Goal: Task Accomplishment & Management: Manage account settings

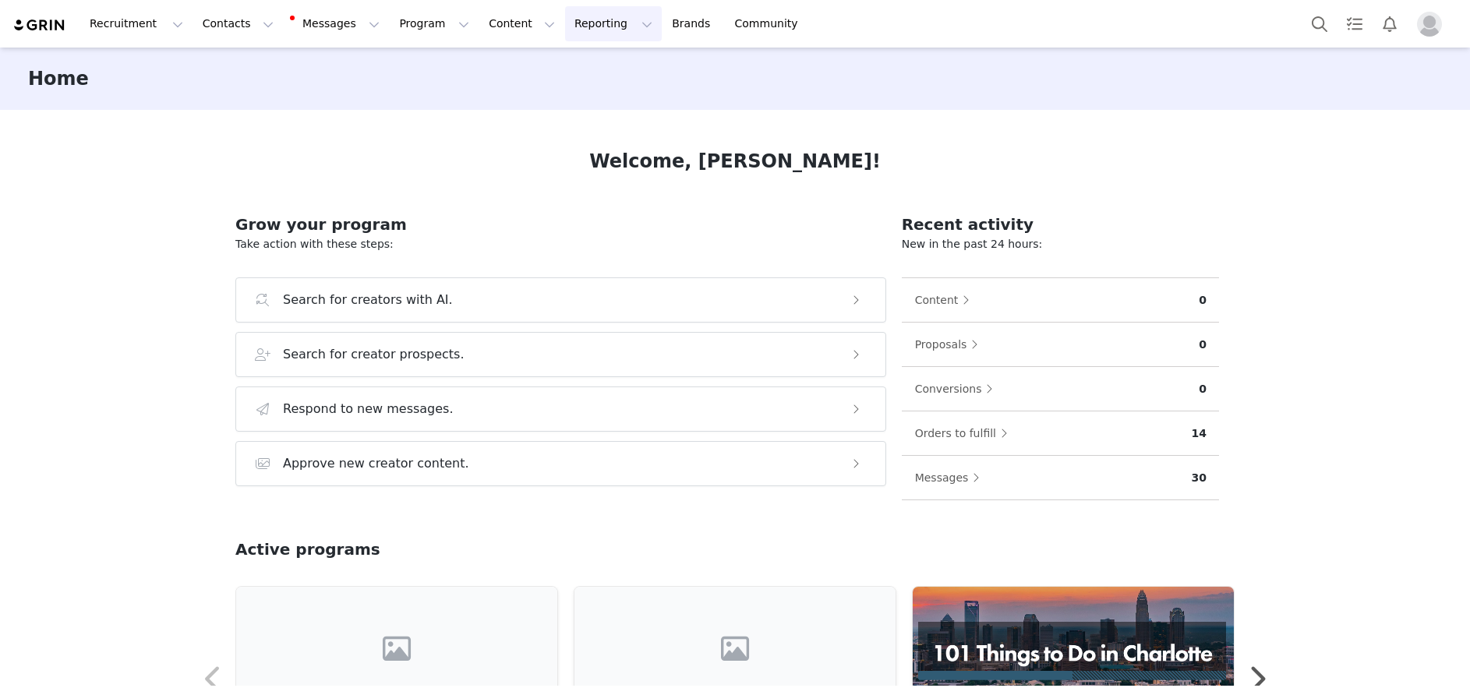
click at [565, 13] on button "Reporting Reporting" at bounding box center [613, 23] width 97 height 35
click at [298, 14] on button "Messages Messages" at bounding box center [336, 23] width 105 height 35
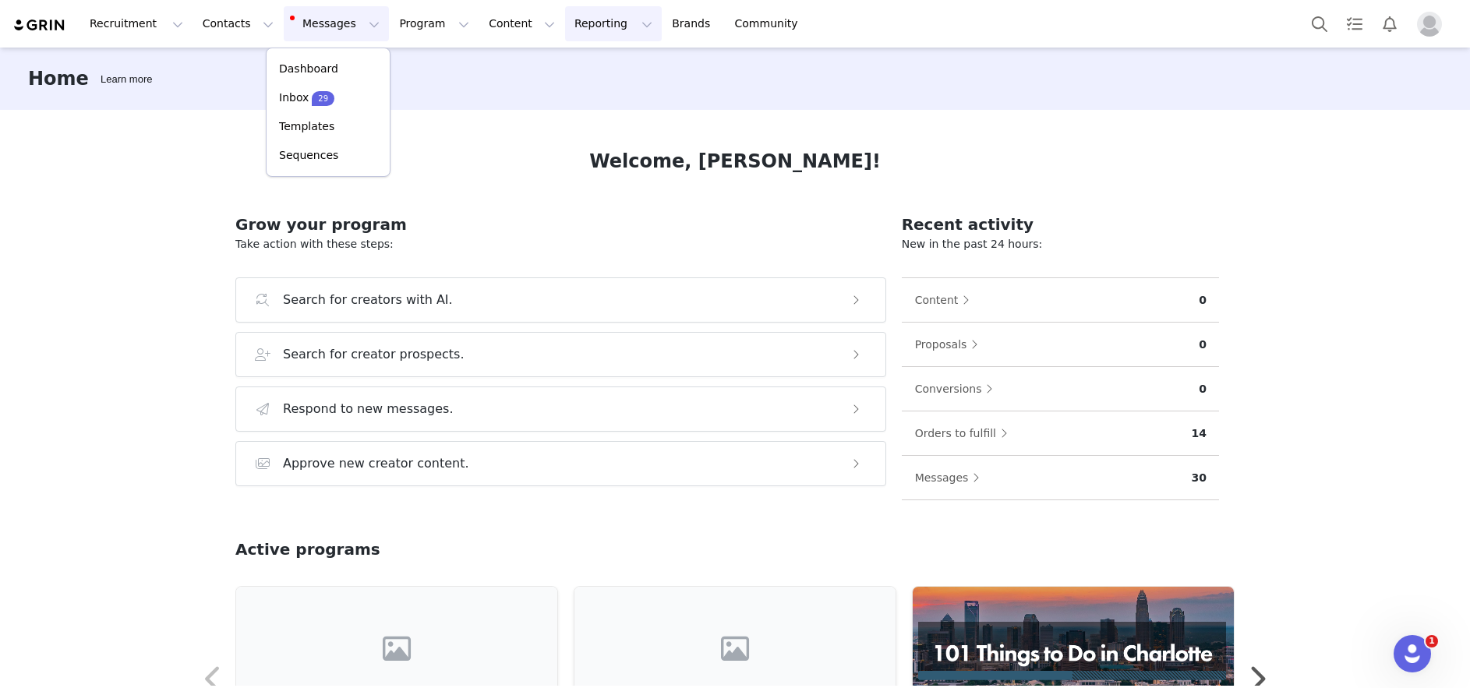
click at [578, 26] on button "Reporting Reporting" at bounding box center [613, 23] width 97 height 35
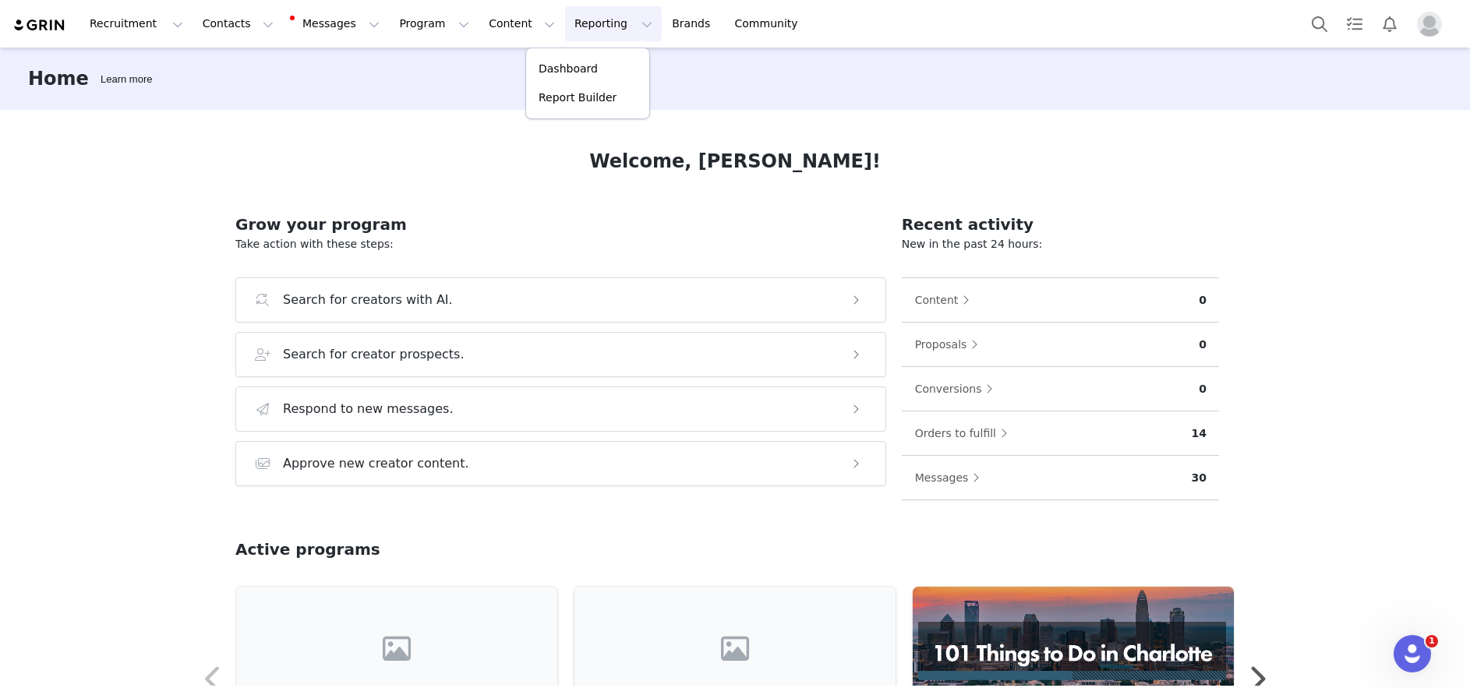
click at [578, 26] on button "Reporting Reporting" at bounding box center [613, 23] width 97 height 35
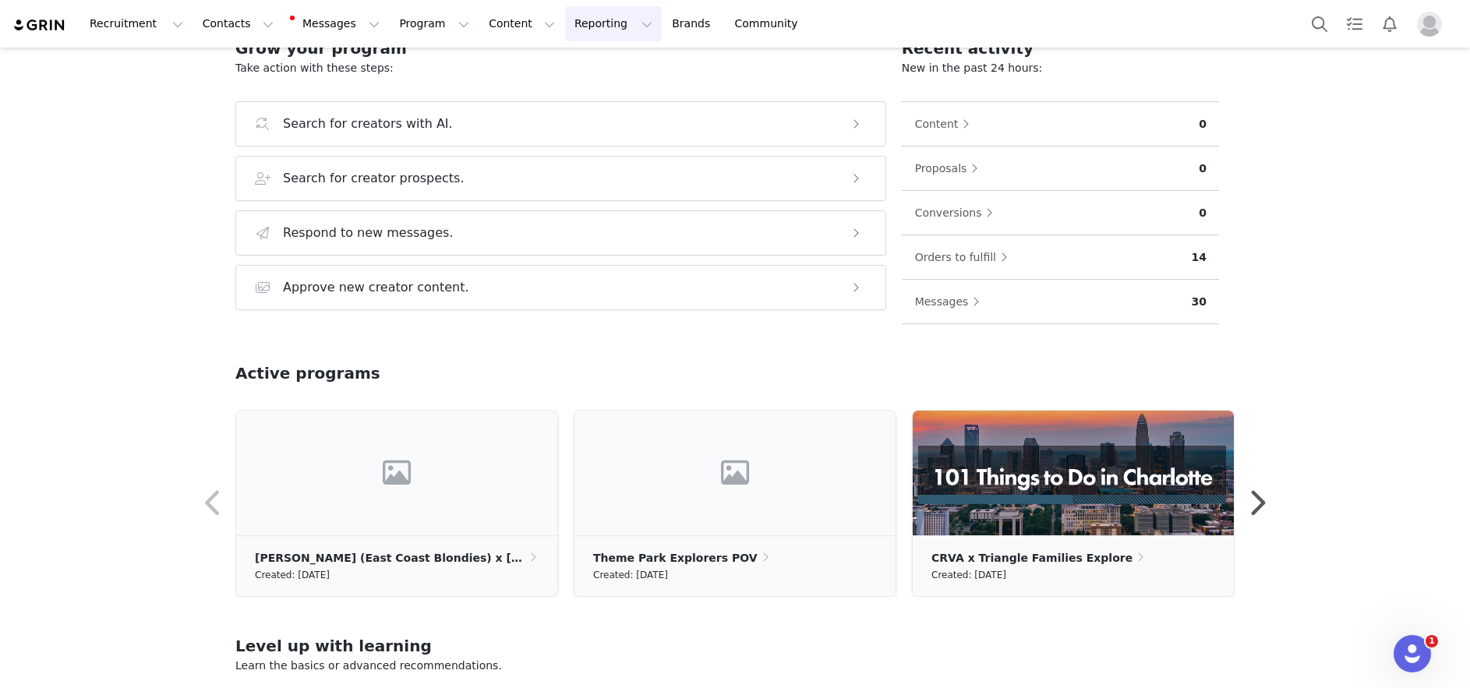
scroll to position [402, 0]
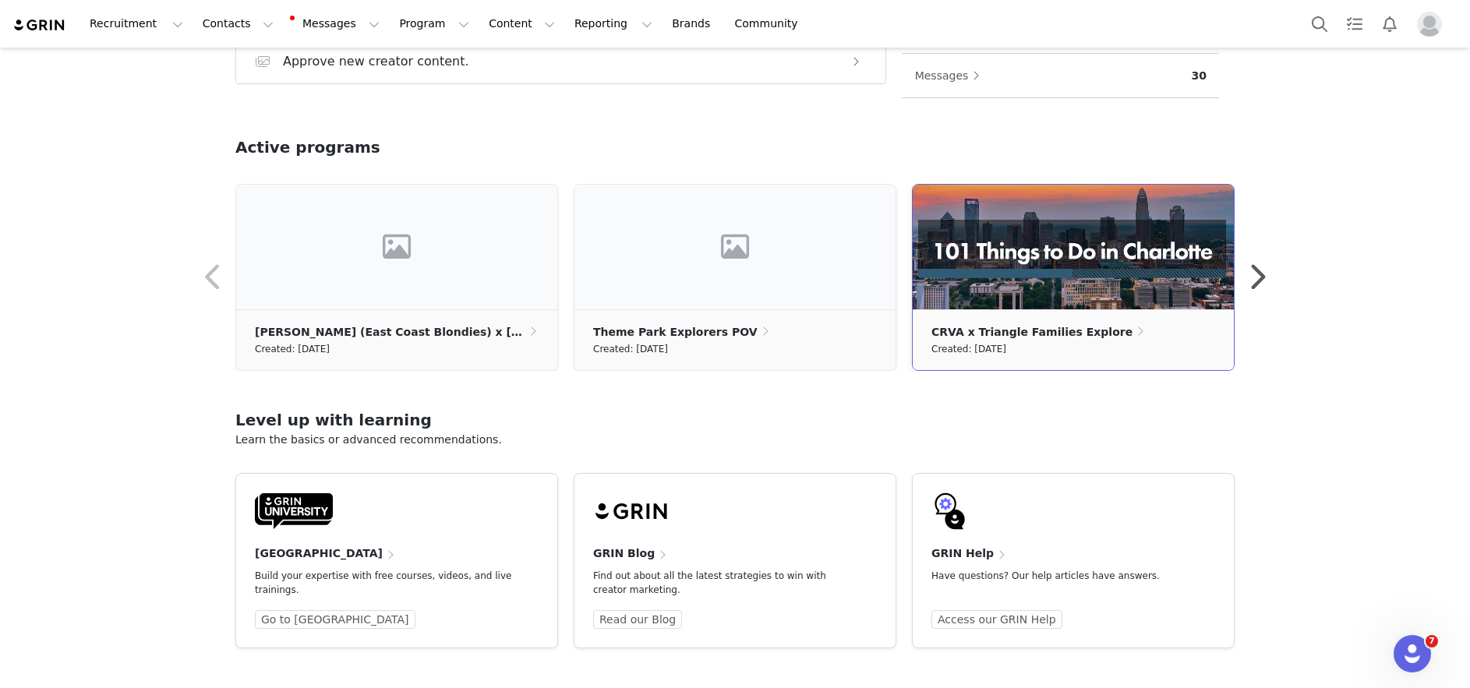
click at [1068, 312] on ul "CRVA x Triangle Families Explore Created: [DATE]" at bounding box center [1073, 339] width 321 height 61
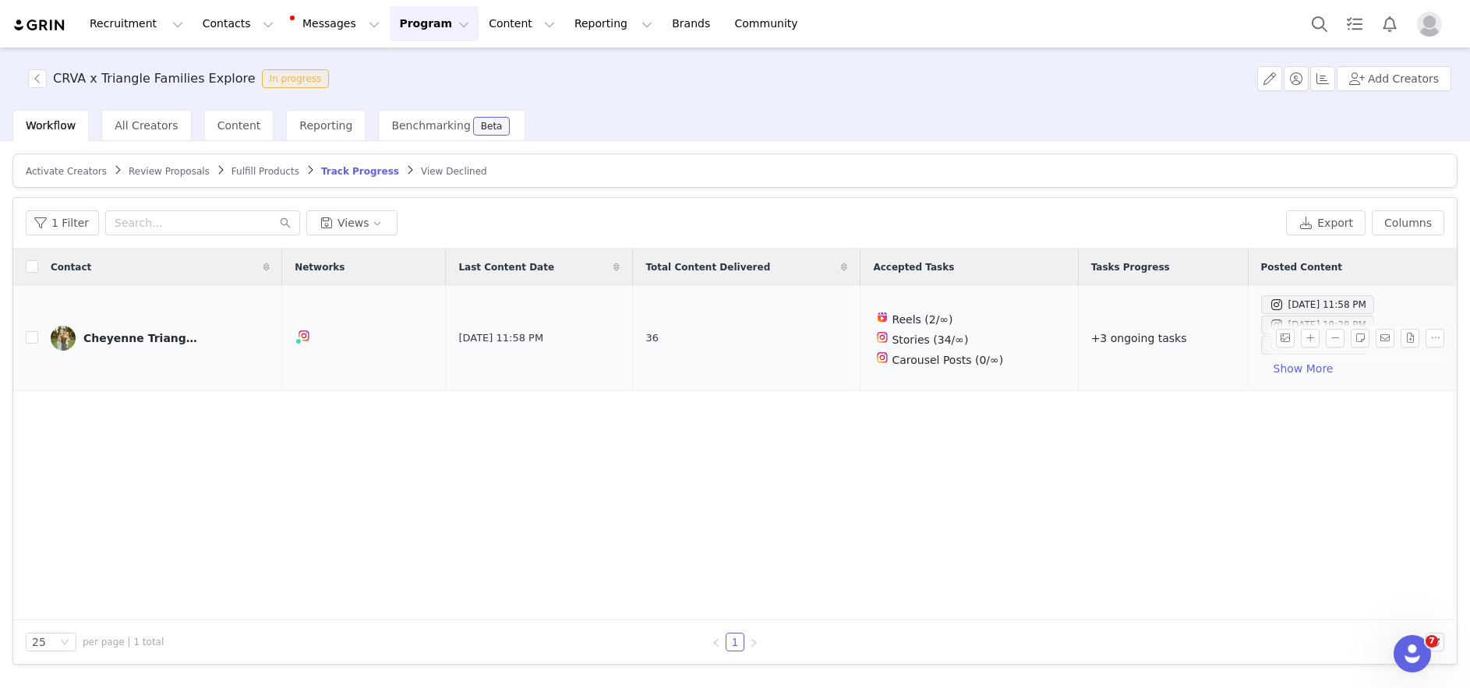
click at [139, 351] on td "Cheyenne Trianglefamiliesexplore" at bounding box center [160, 338] width 244 height 105
click at [137, 337] on div "Cheyenne Trianglefamiliesexplore" at bounding box center [141, 338] width 117 height 12
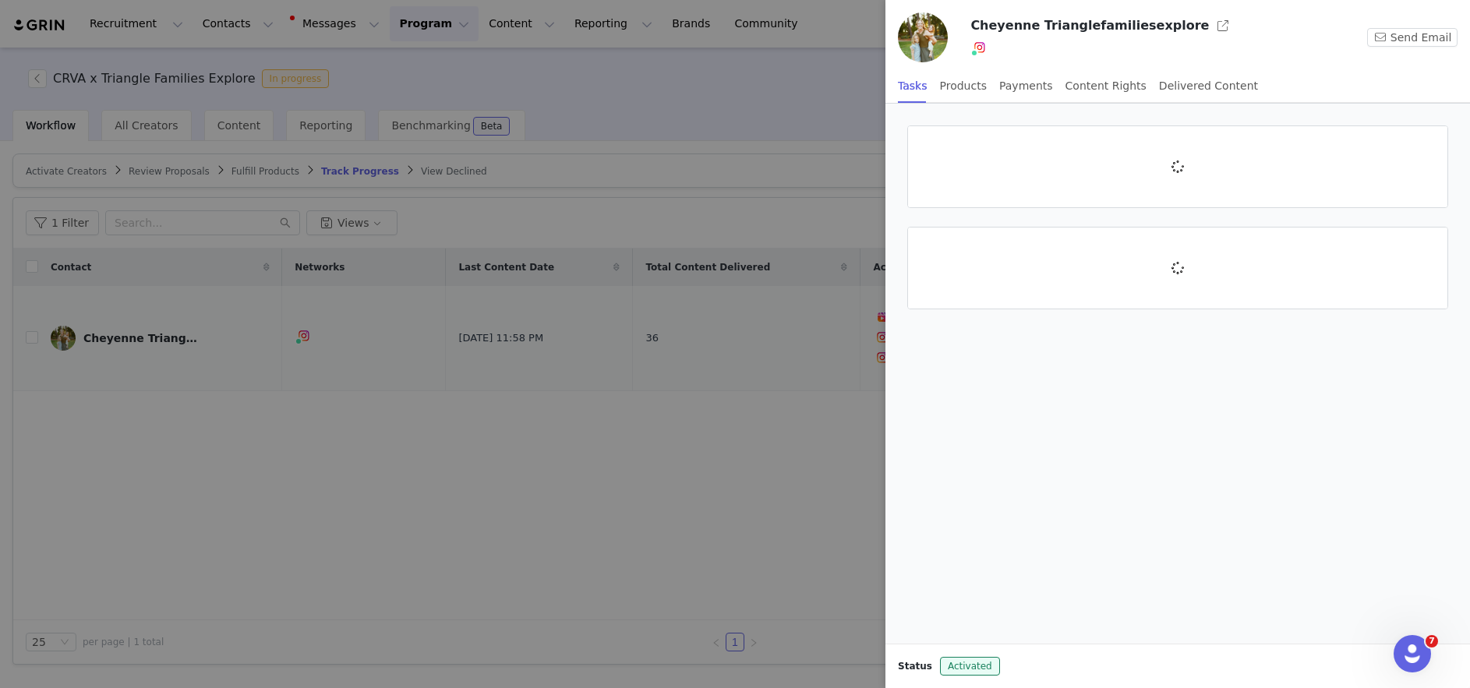
click at [137, 337] on div at bounding box center [735, 344] width 1470 height 688
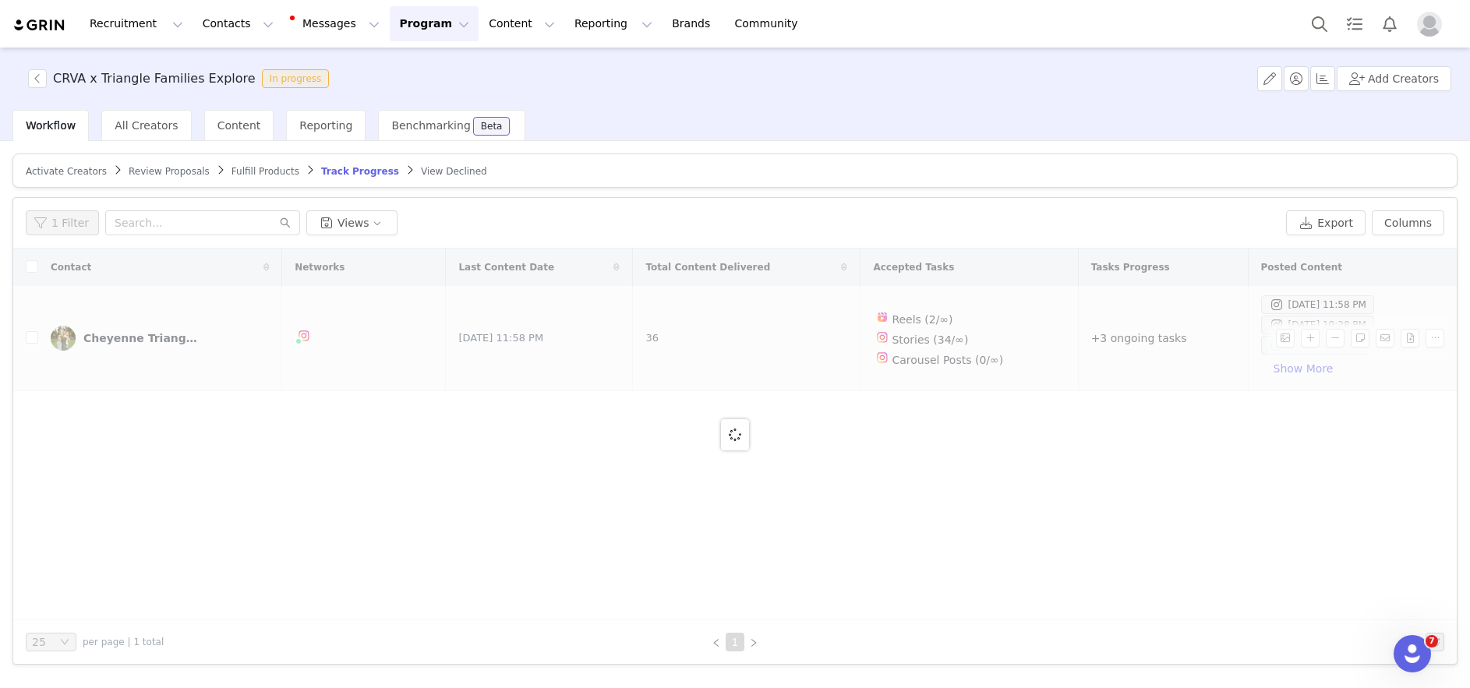
click at [137, 337] on div "Cheyenne Trianglefamiliesexplore" at bounding box center [141, 338] width 117 height 12
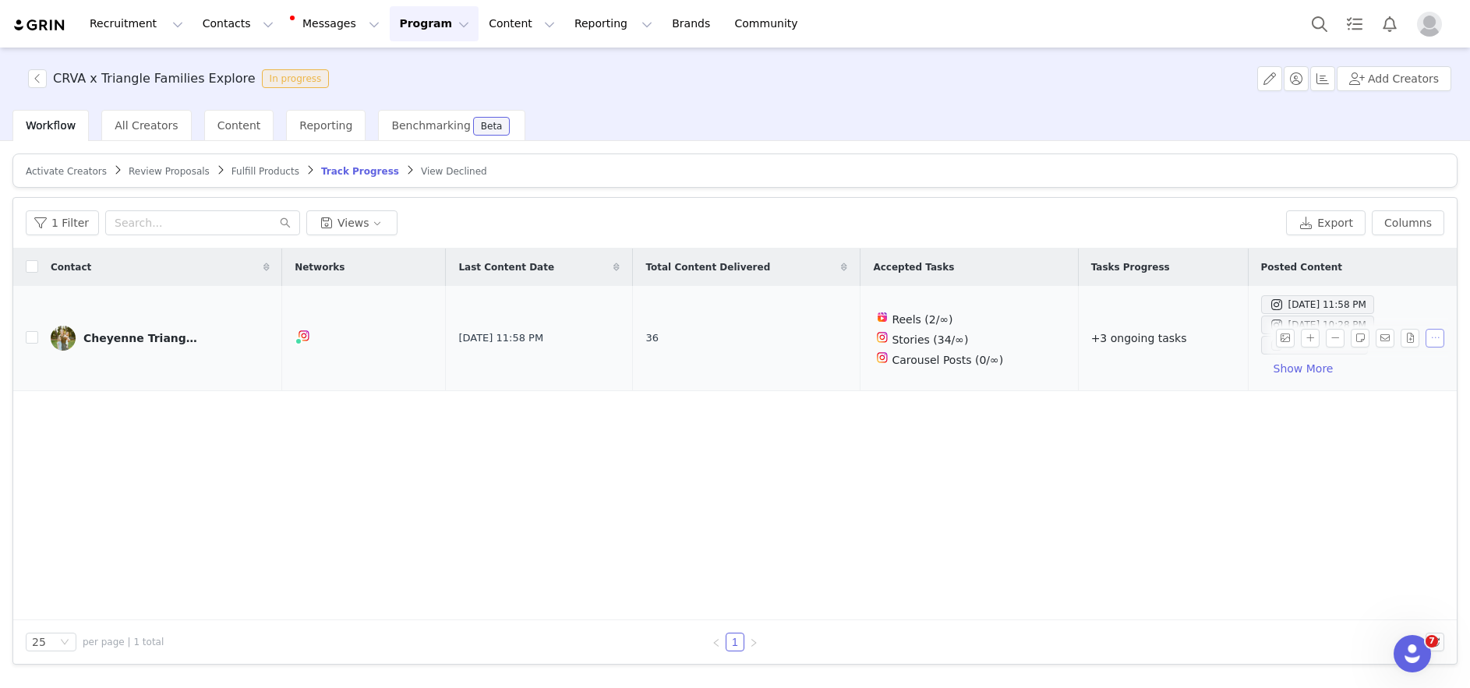
click at [1432, 335] on button "button" at bounding box center [1434, 338] width 19 height 19
click at [1308, 336] on button "button" at bounding box center [1310, 338] width 19 height 19
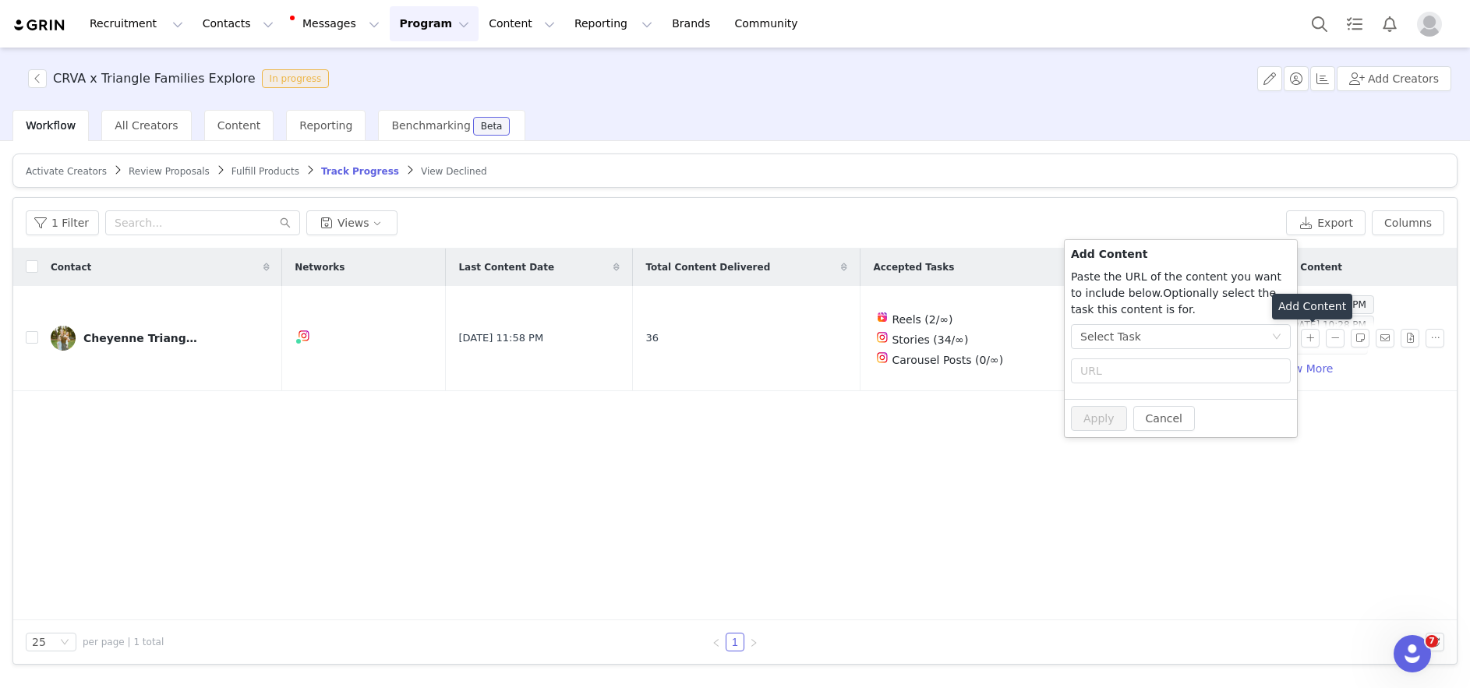
click at [748, 496] on div "Contact Networks Last Content Date Total Content Delivered Accepted Tasks Tasks…" at bounding box center [734, 435] width 1443 height 372
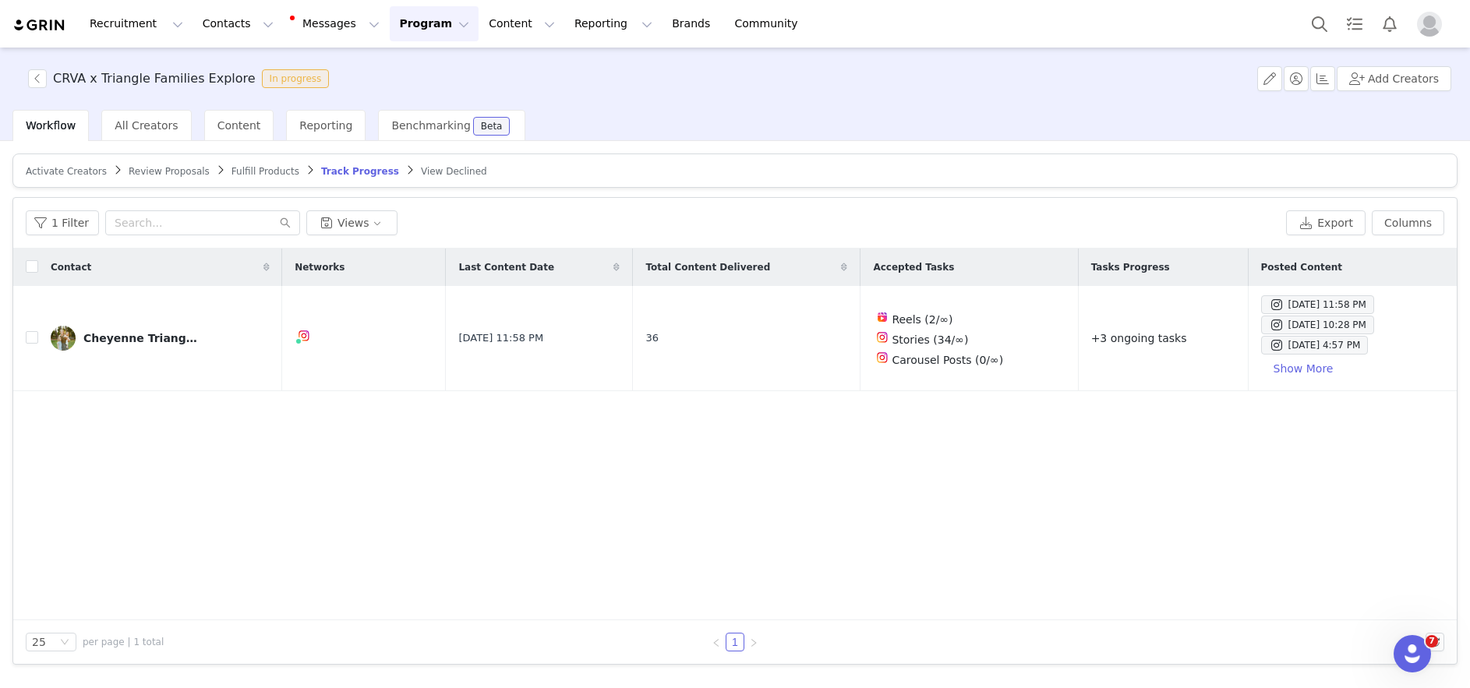
click at [62, 178] on article "Activate Creators Review Proposals Fulfill Products Track Progress View Declined" at bounding box center [734, 171] width 1445 height 34
click at [175, 166] on span "Review Proposals" at bounding box center [169, 171] width 81 height 11
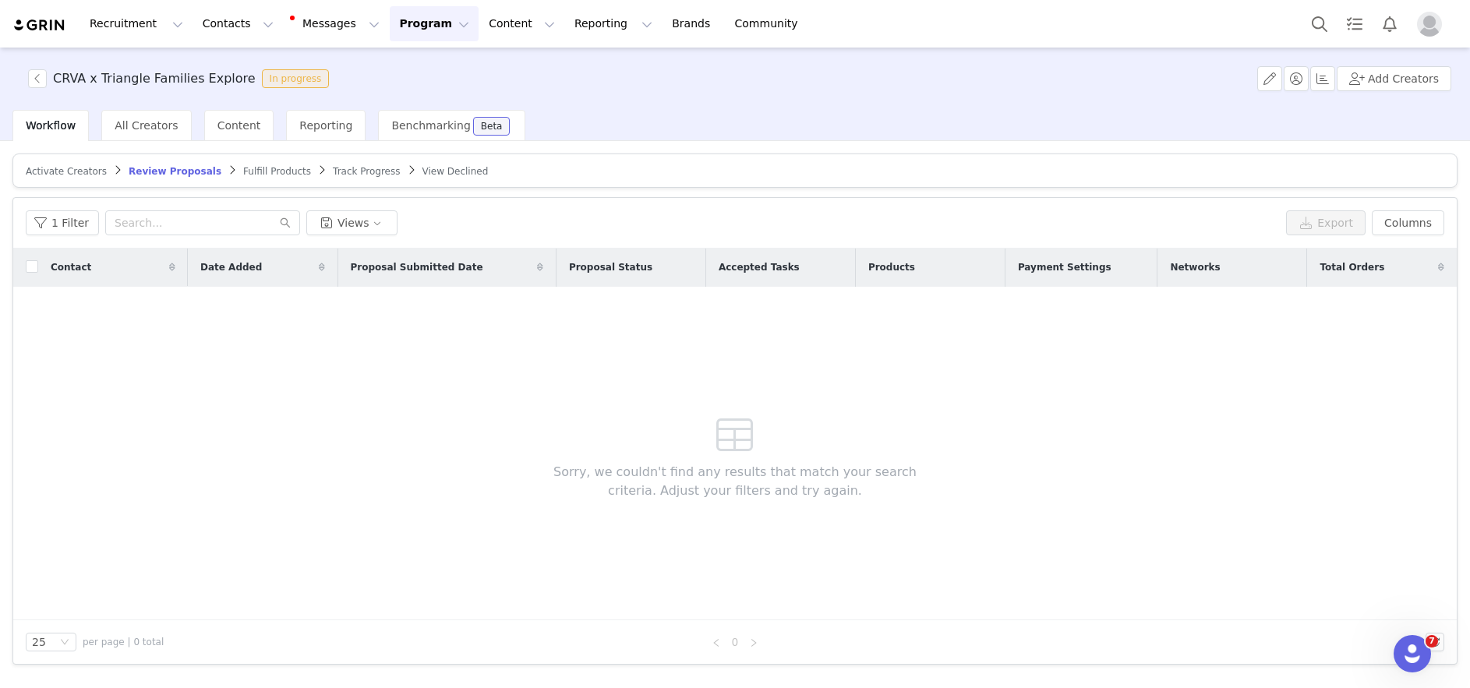
click at [274, 168] on span "Fulfill Products" at bounding box center [277, 171] width 68 height 11
click at [332, 171] on span "Track Progress" at bounding box center [365, 171] width 67 height 11
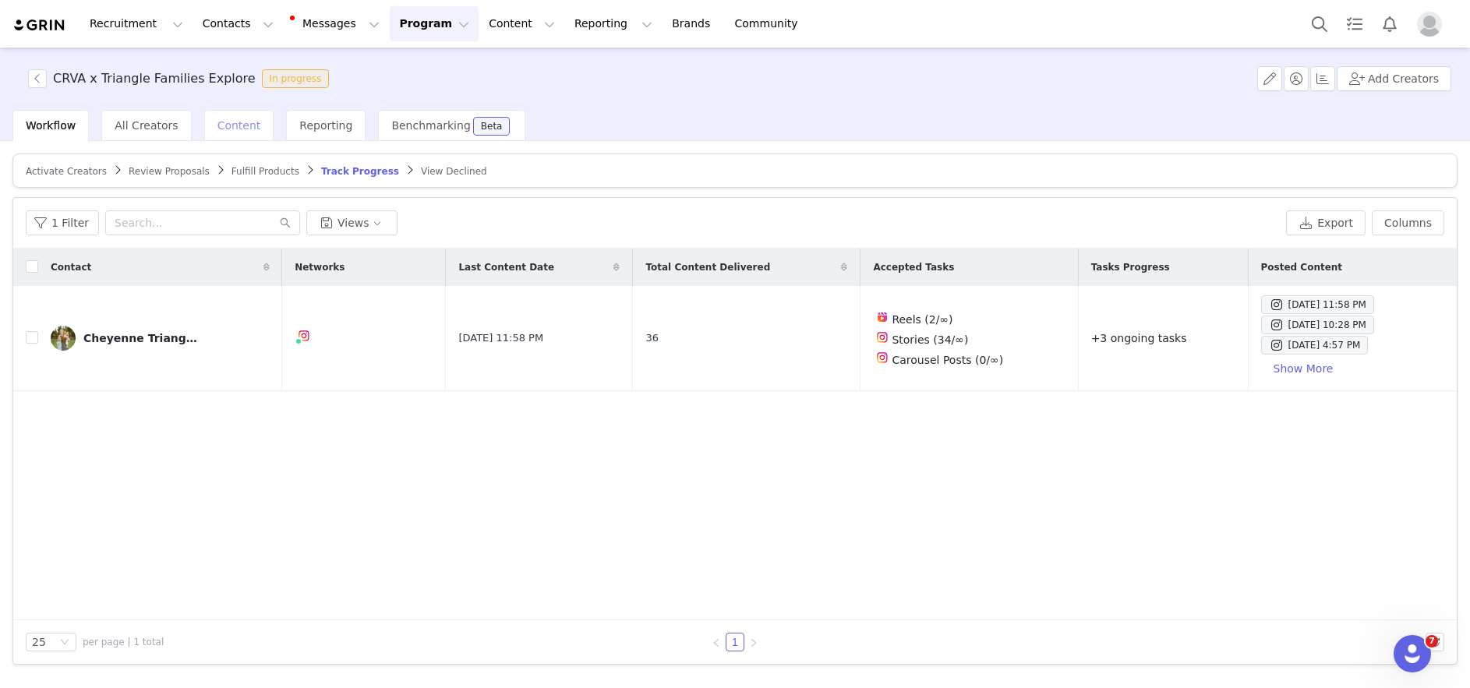
click at [241, 125] on span "Content" at bounding box center [239, 125] width 44 height 12
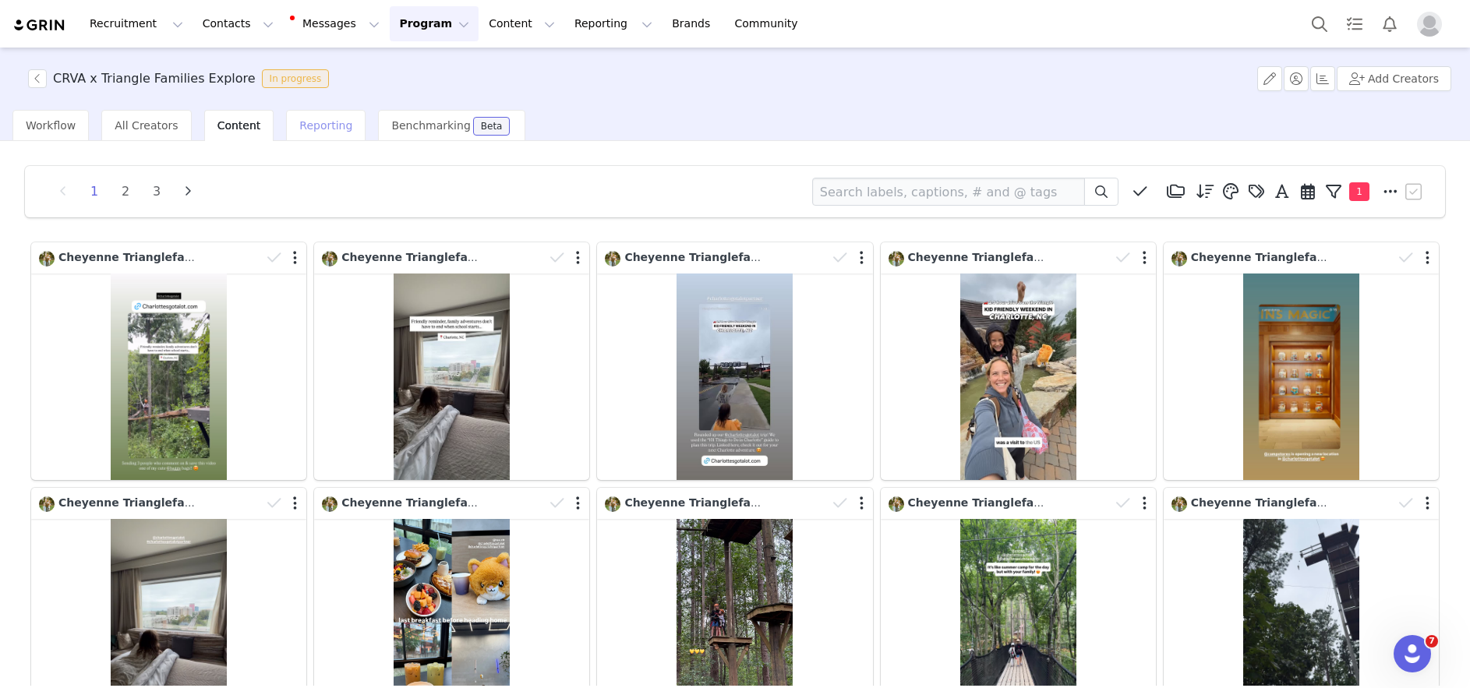
click at [337, 124] on span "Reporting" at bounding box center [325, 125] width 53 height 12
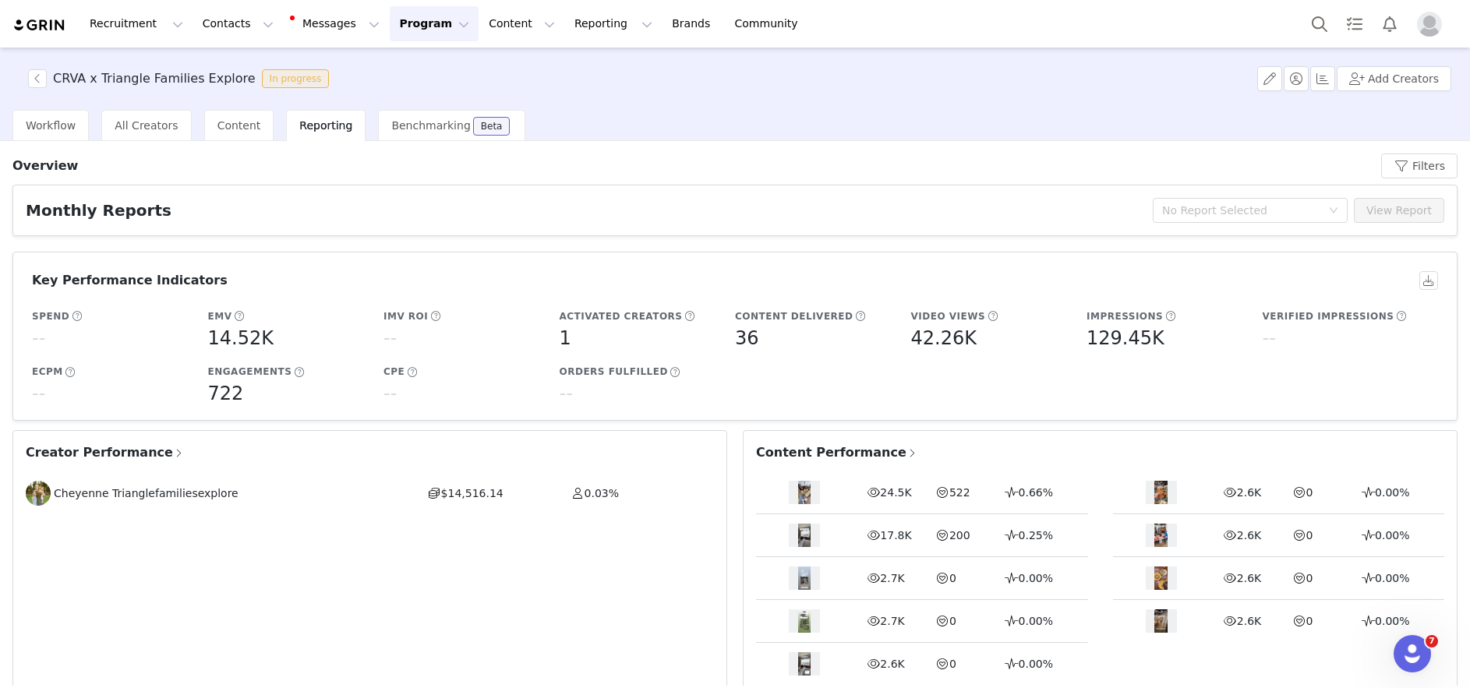
click at [82, 318] on div "Spend" at bounding box center [116, 317] width 170 height 16
click at [220, 126] on span "Content" at bounding box center [239, 125] width 44 height 12
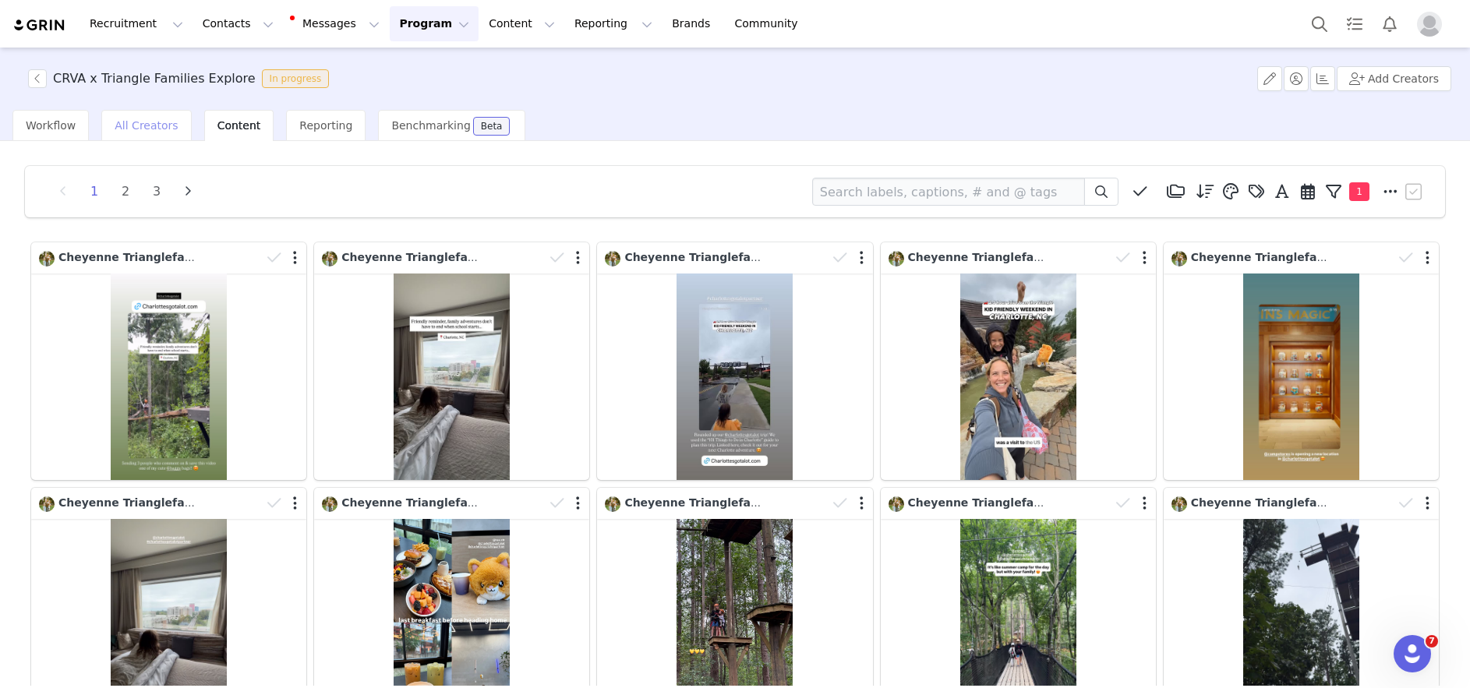
click at [161, 133] on div "All Creators" at bounding box center [146, 125] width 90 height 31
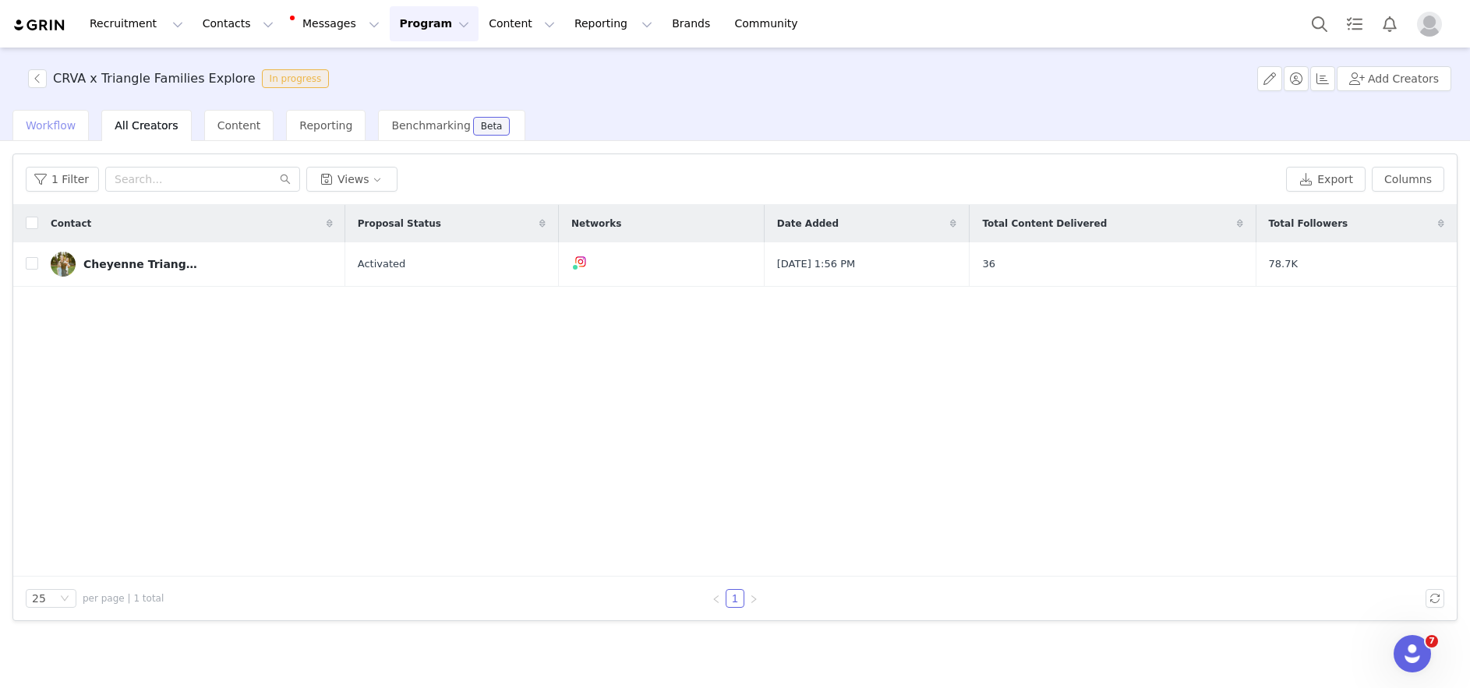
click at [22, 119] on div "Workflow" at bounding box center [50, 125] width 76 height 31
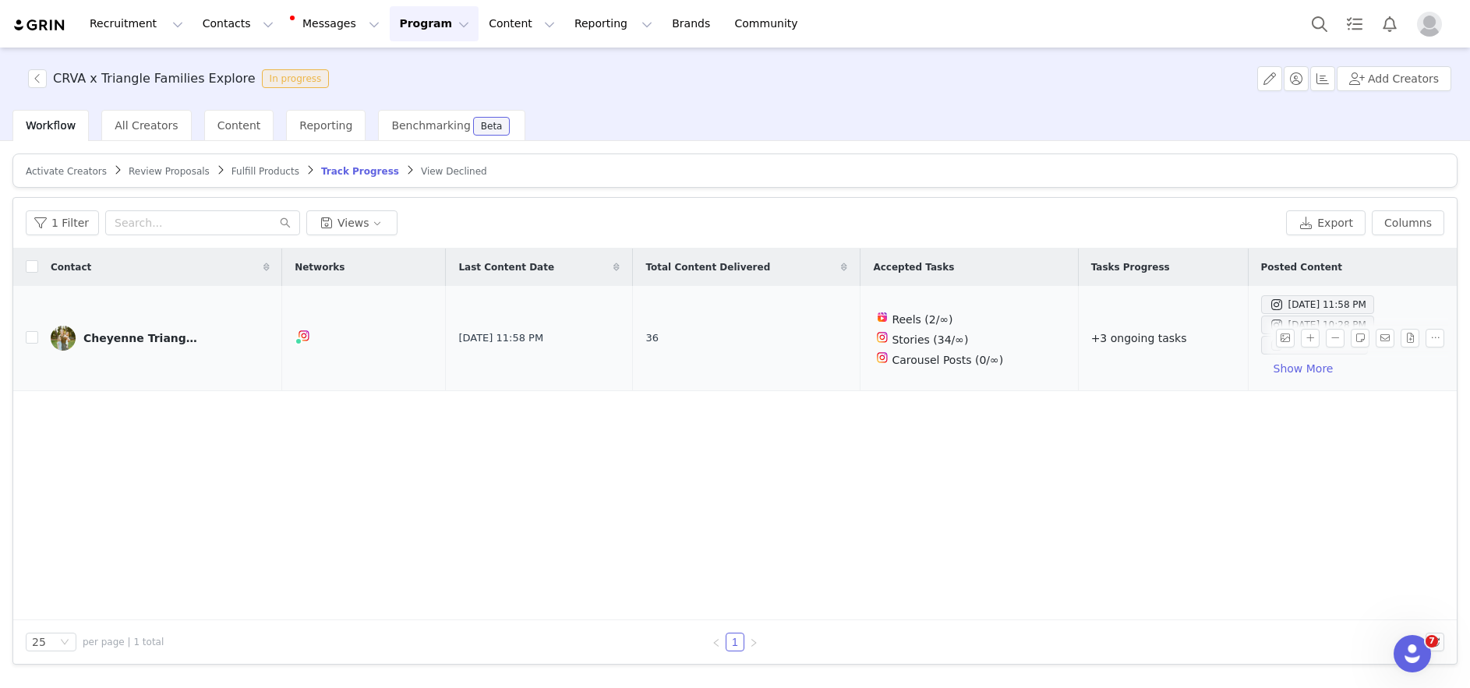
click at [100, 343] on div "Cheyenne Trianglefamiliesexplore" at bounding box center [141, 338] width 117 height 12
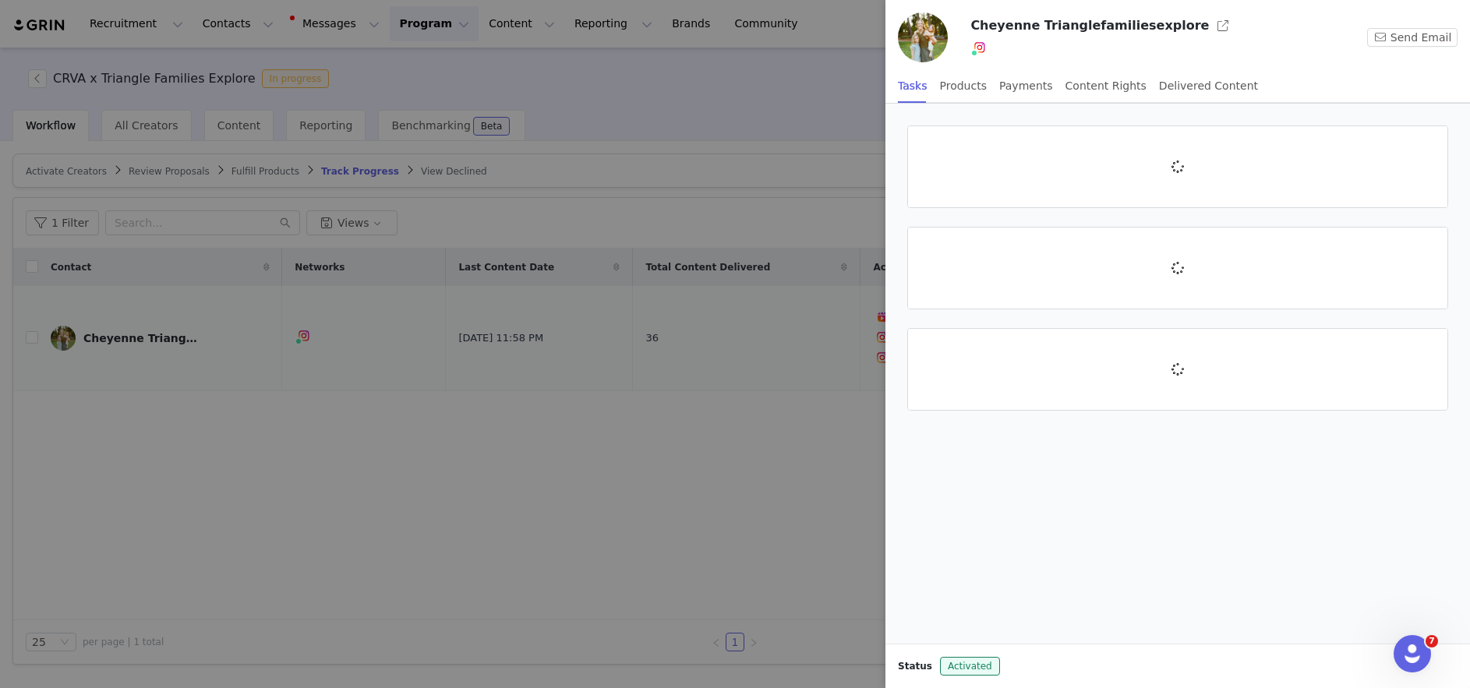
click at [100, 343] on div at bounding box center [735, 344] width 1470 height 688
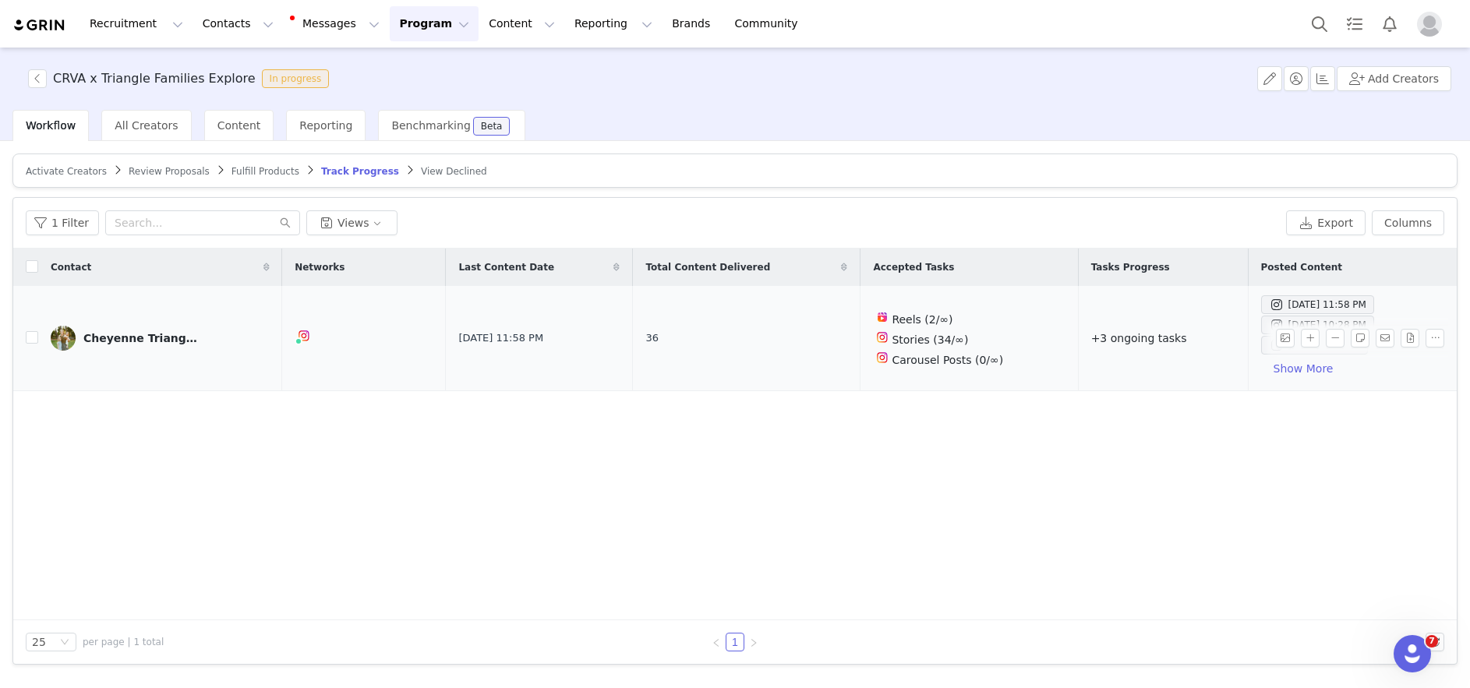
click at [100, 343] on div "Cheyenne Trianglefamiliesexplore" at bounding box center [141, 338] width 117 height 12
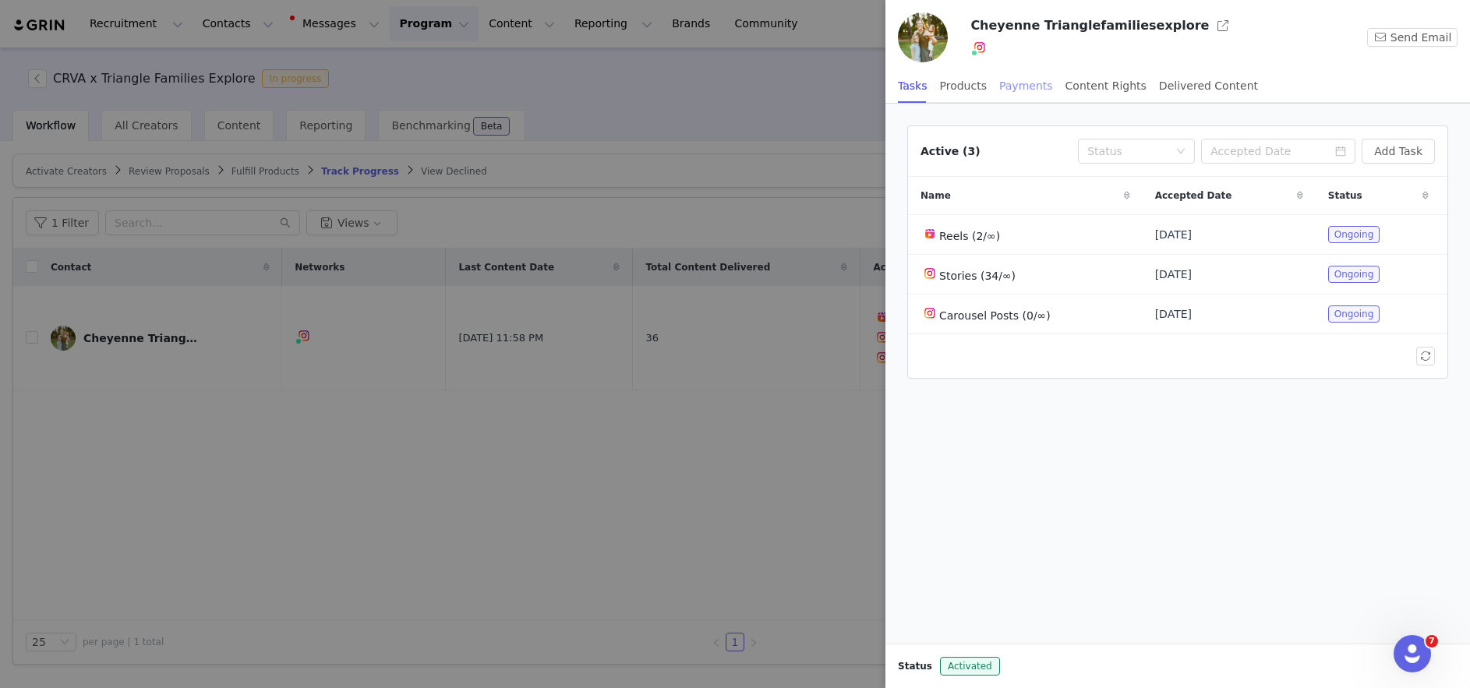
click at [1031, 87] on div "Payments" at bounding box center [1026, 86] width 54 height 35
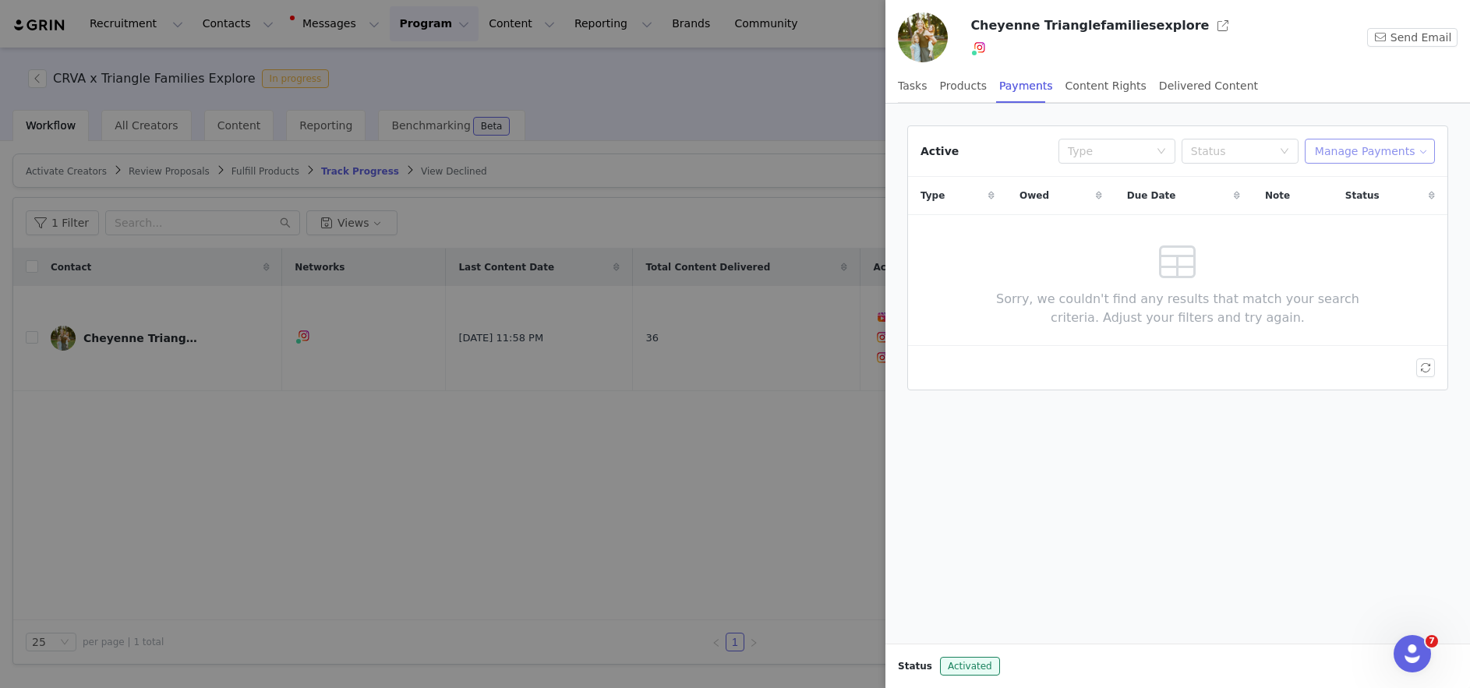
click at [1382, 149] on button "Manage Payments" at bounding box center [1370, 151] width 130 height 25
click at [1365, 183] on span "Make Payments" at bounding box center [1383, 182] width 86 height 17
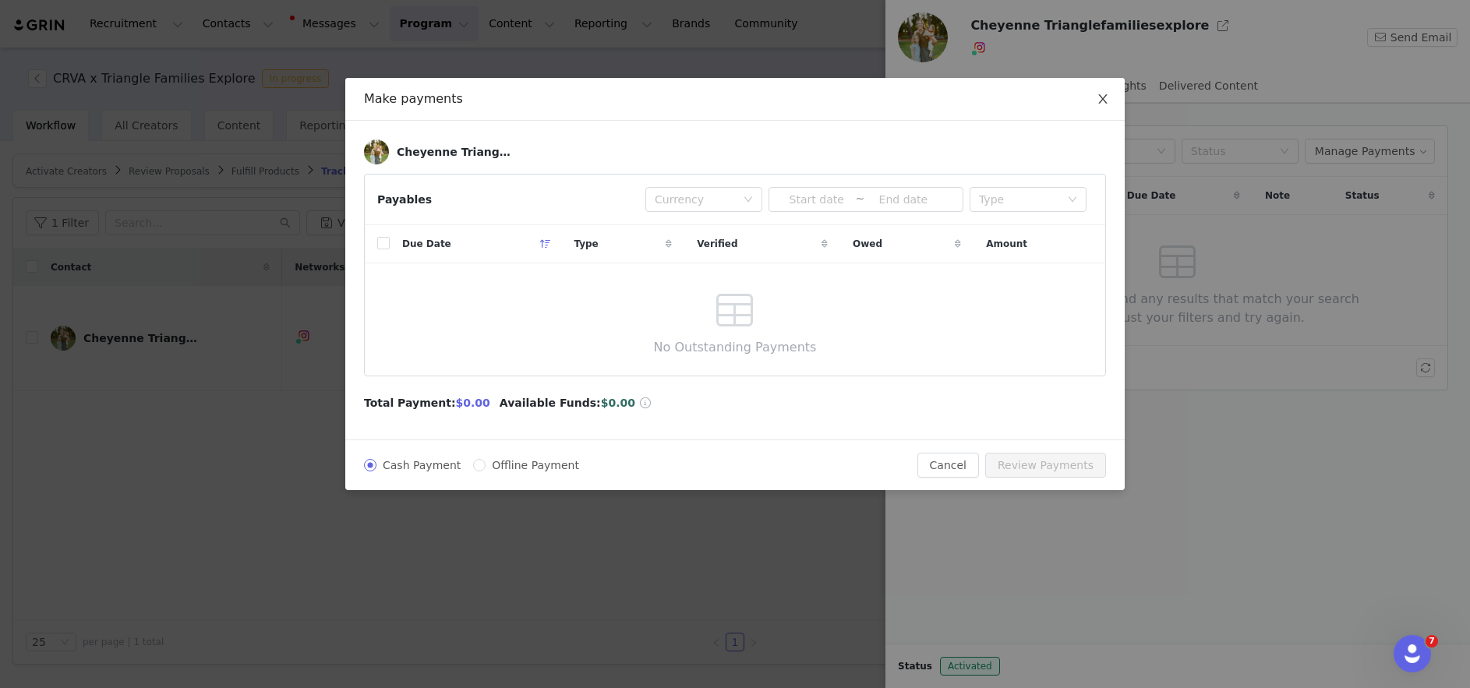
click at [1107, 106] on span "Close" at bounding box center [1103, 100] width 44 height 44
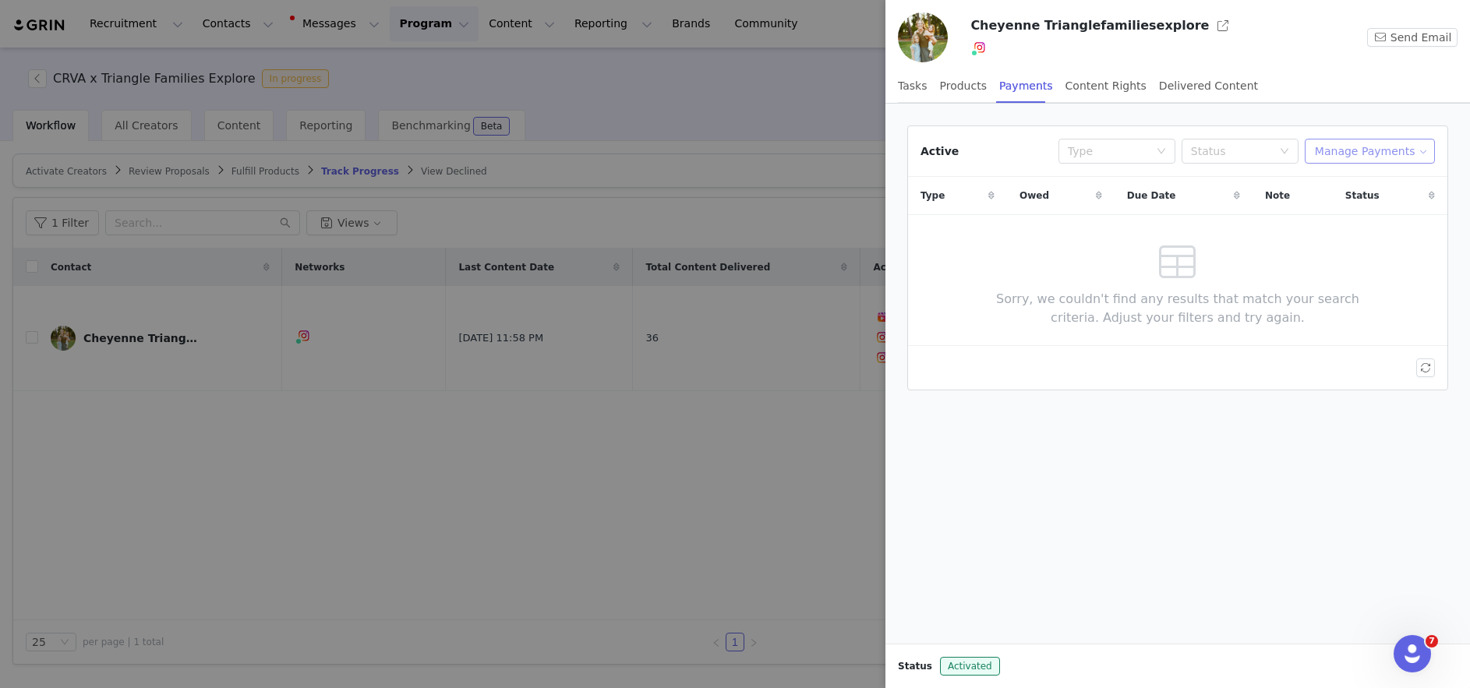
click at [1376, 150] on button "Manage Payments" at bounding box center [1370, 151] width 130 height 25
click at [1364, 203] on span "Add Payable" at bounding box center [1373, 207] width 67 height 17
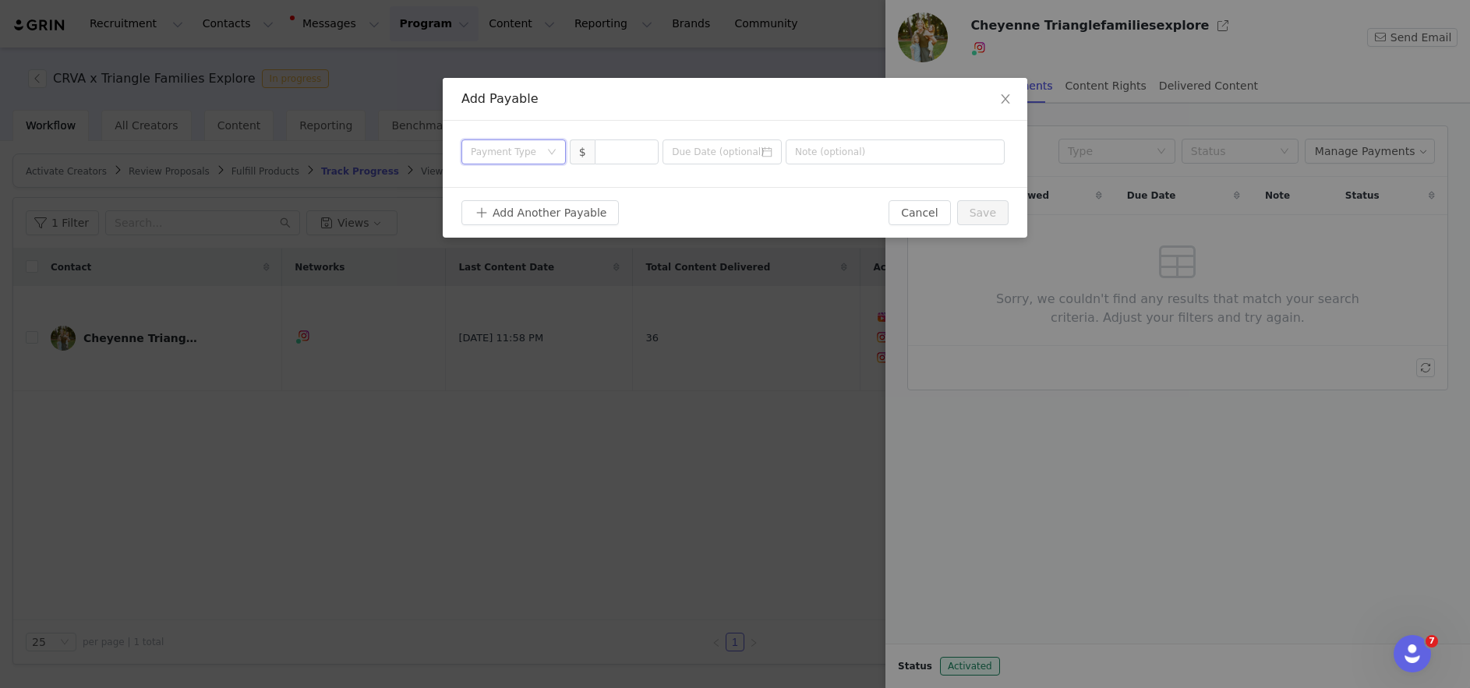
click at [542, 150] on div "Payment Type" at bounding box center [509, 151] width 76 height 23
click at [508, 286] on li "Contract" at bounding box center [513, 282] width 104 height 25
click at [615, 148] on input at bounding box center [626, 151] width 63 height 23
type input "4,164"
click at [978, 213] on button "Save" at bounding box center [982, 212] width 51 height 25
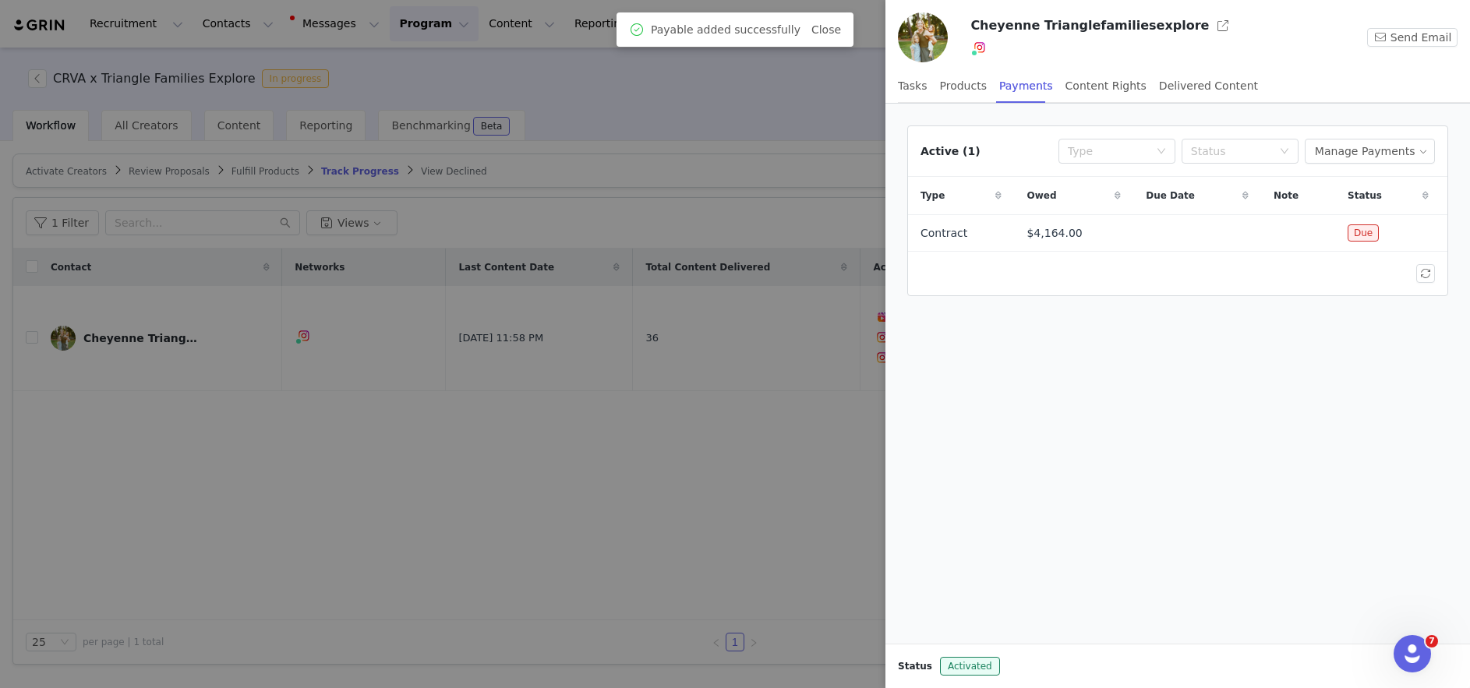
click at [453, 522] on div at bounding box center [735, 344] width 1470 height 688
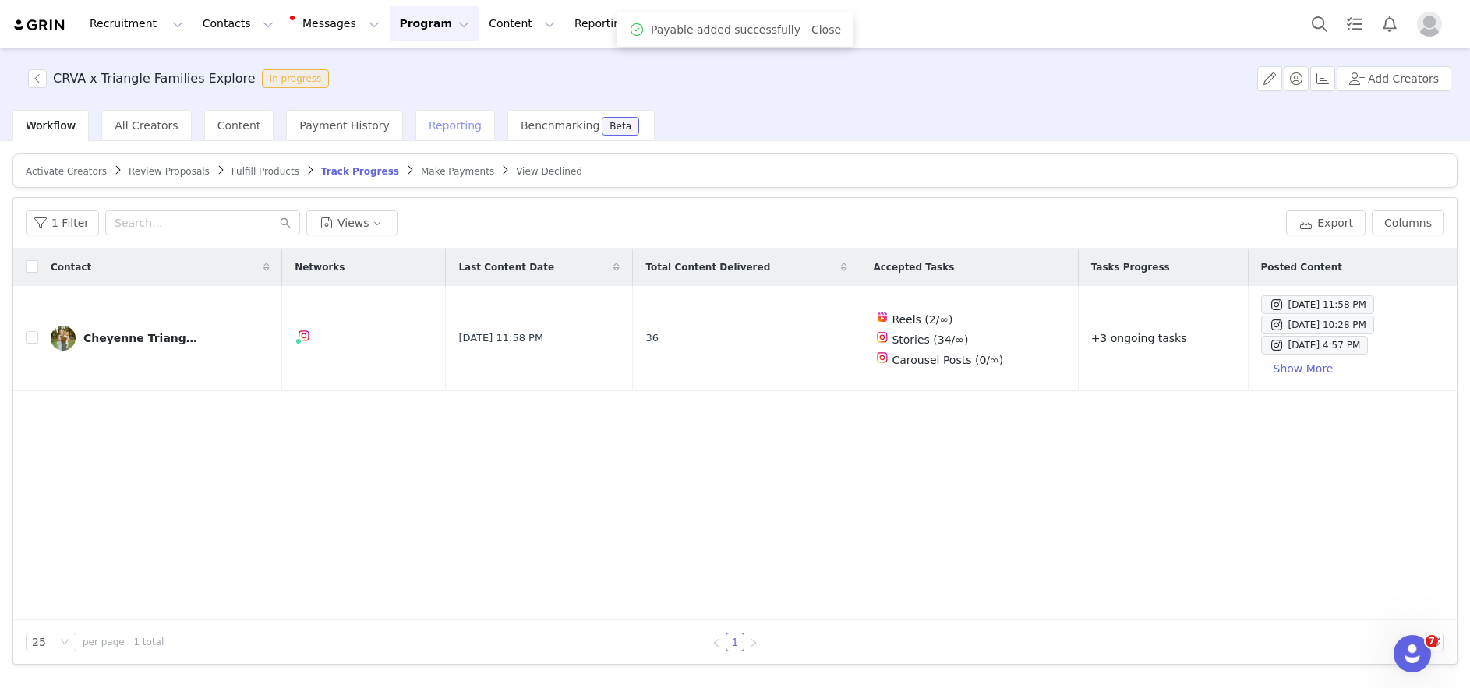
click at [340, 122] on span "Payment History" at bounding box center [344, 125] width 90 height 12
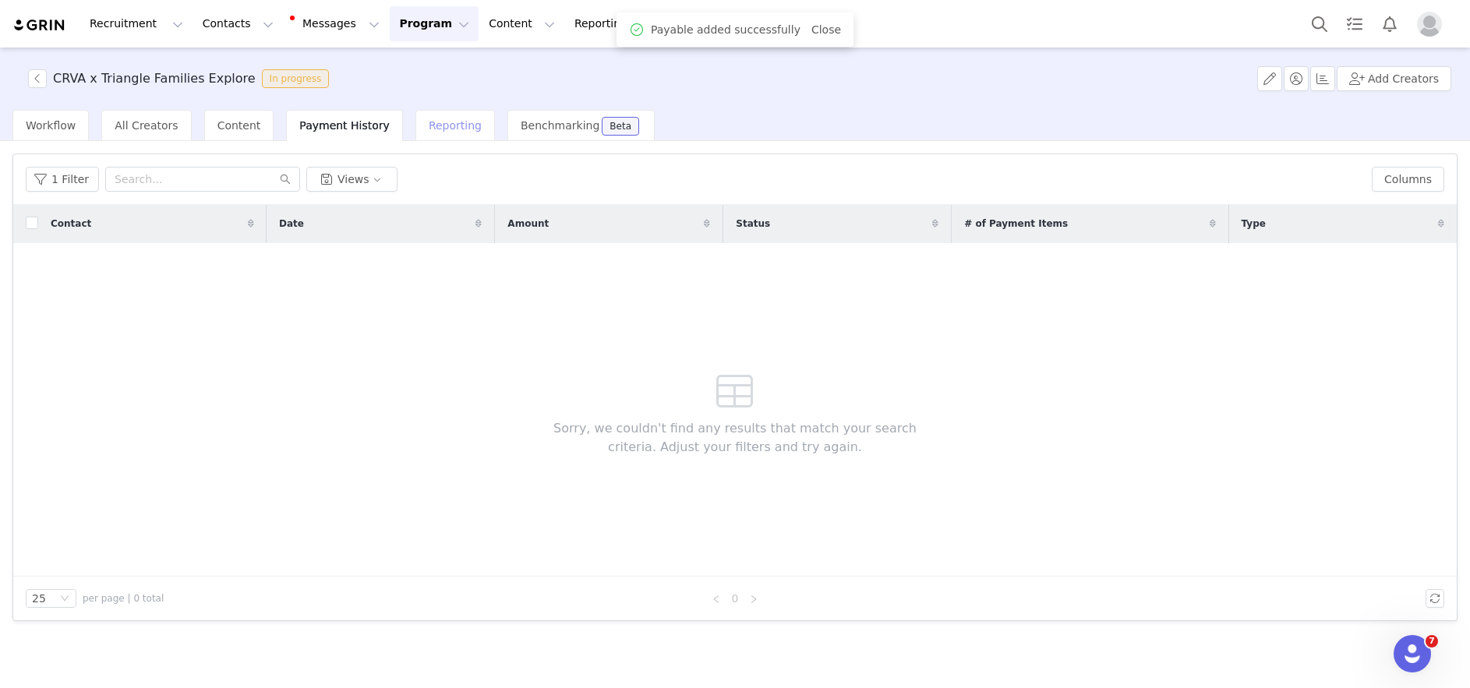
click at [429, 126] on span "Reporting" at bounding box center [455, 125] width 53 height 12
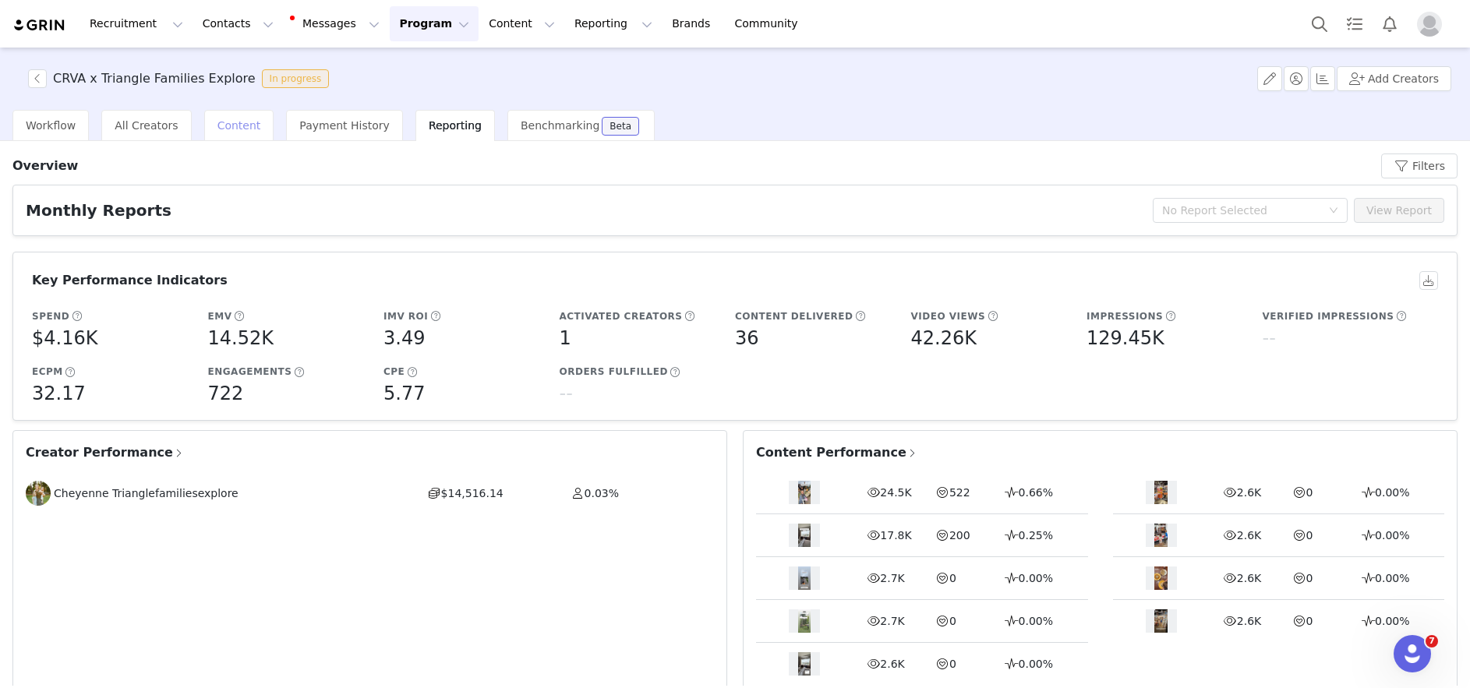
click at [225, 123] on span "Content" at bounding box center [239, 125] width 44 height 12
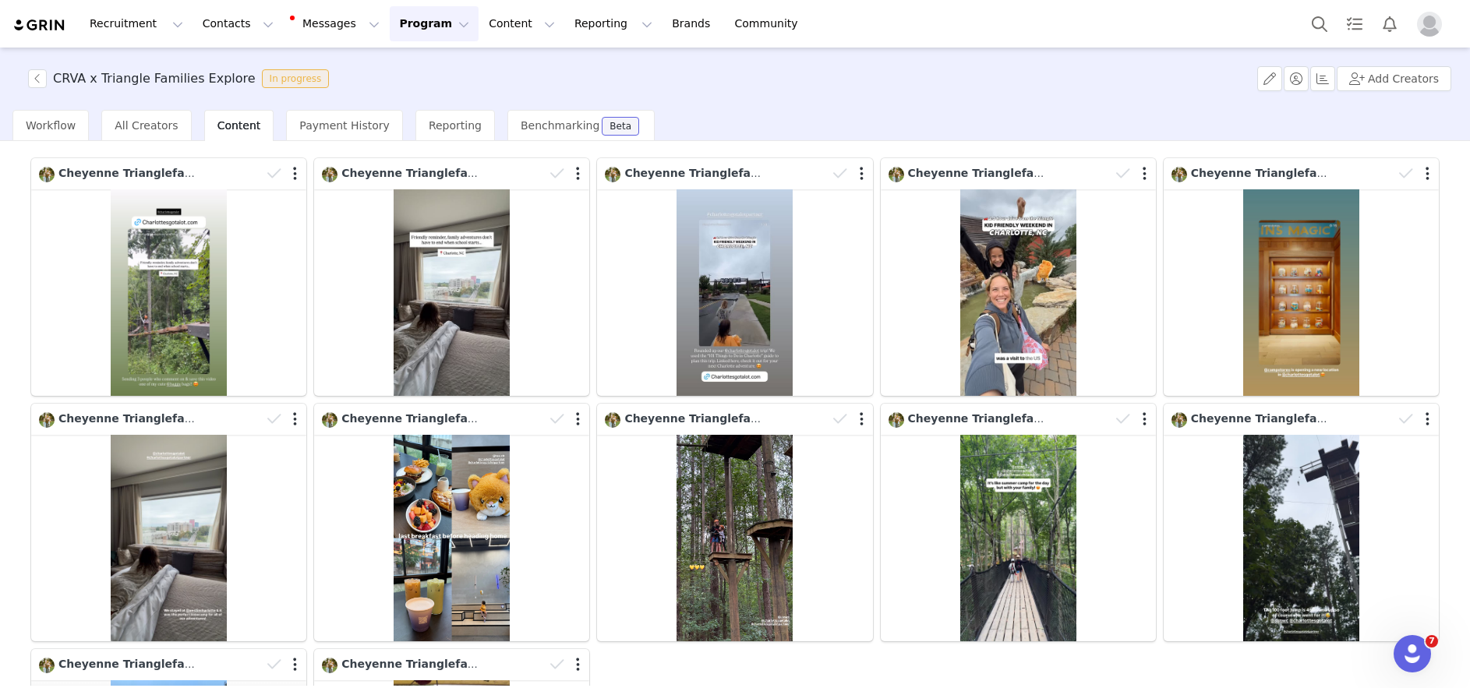
scroll to position [23, 0]
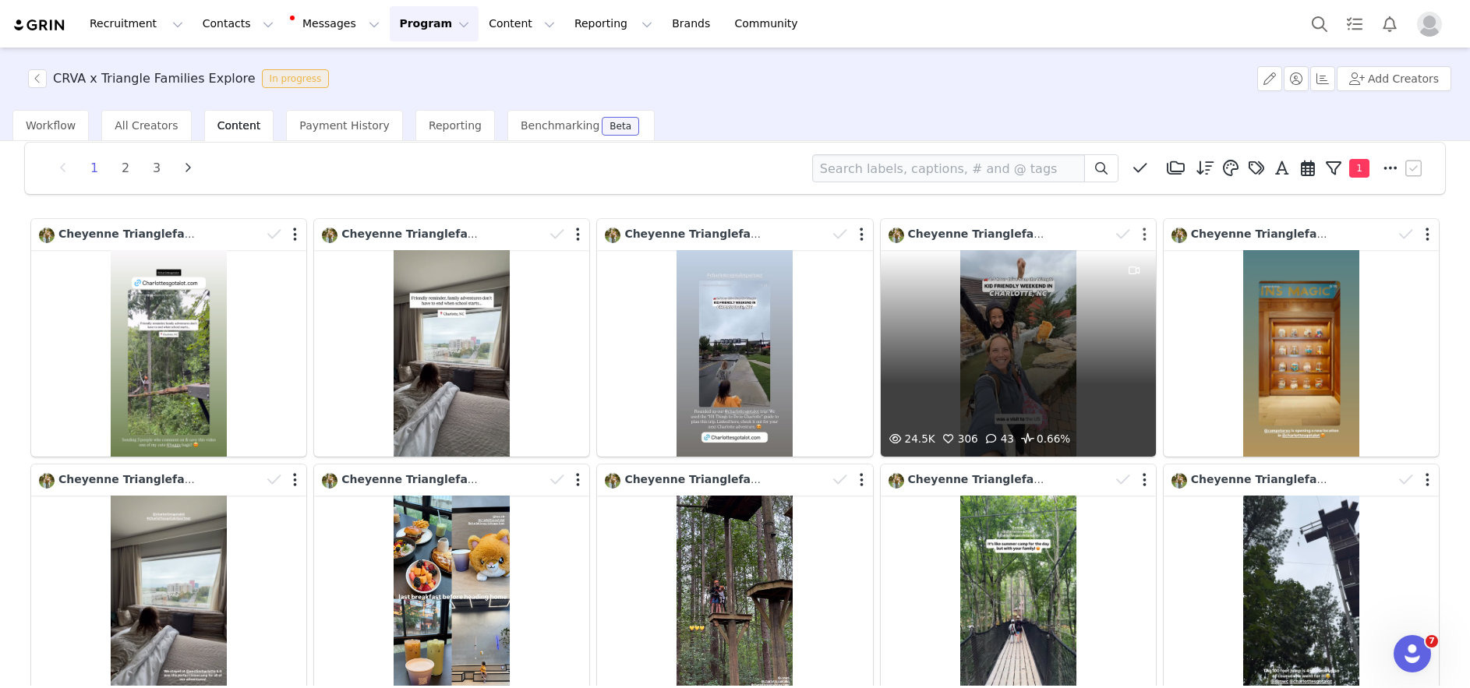
click at [1142, 231] on button "button" at bounding box center [1144, 235] width 4 height 16
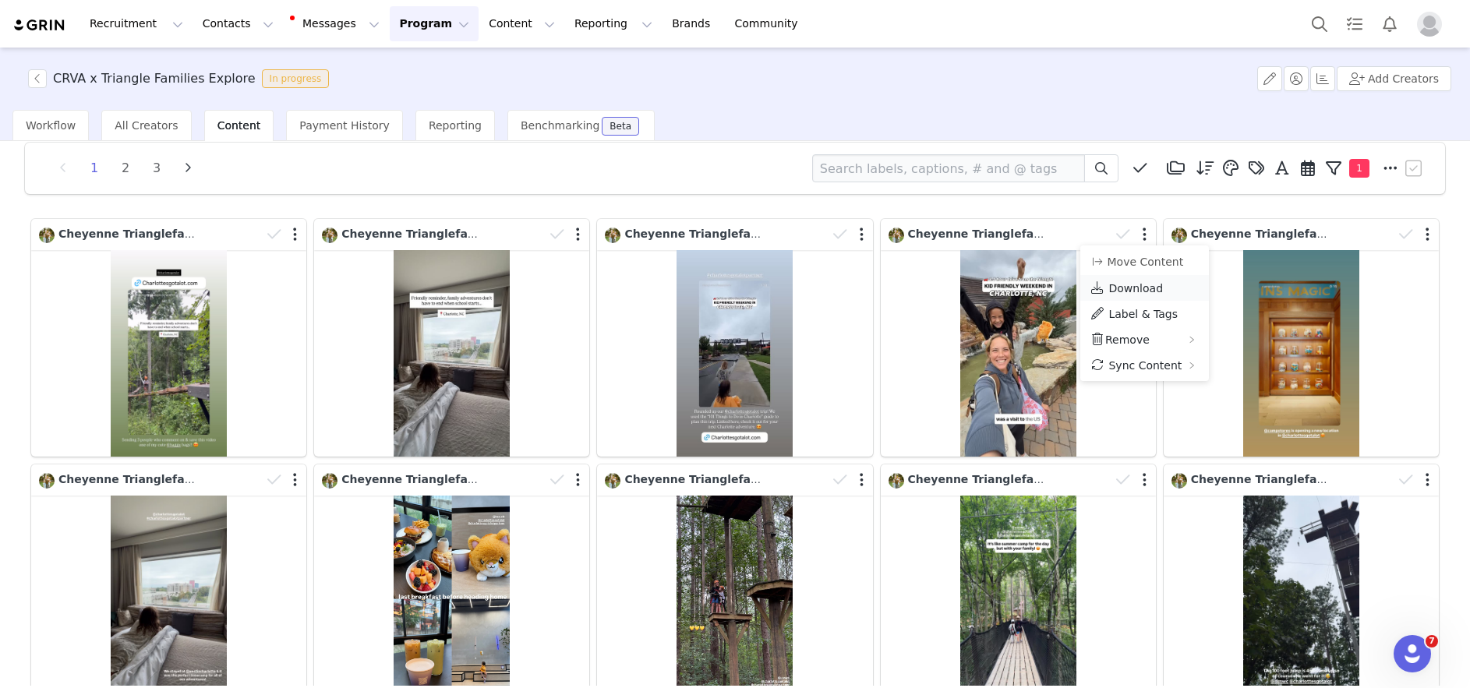
click at [1127, 289] on span "Download" at bounding box center [1135, 288] width 55 height 12
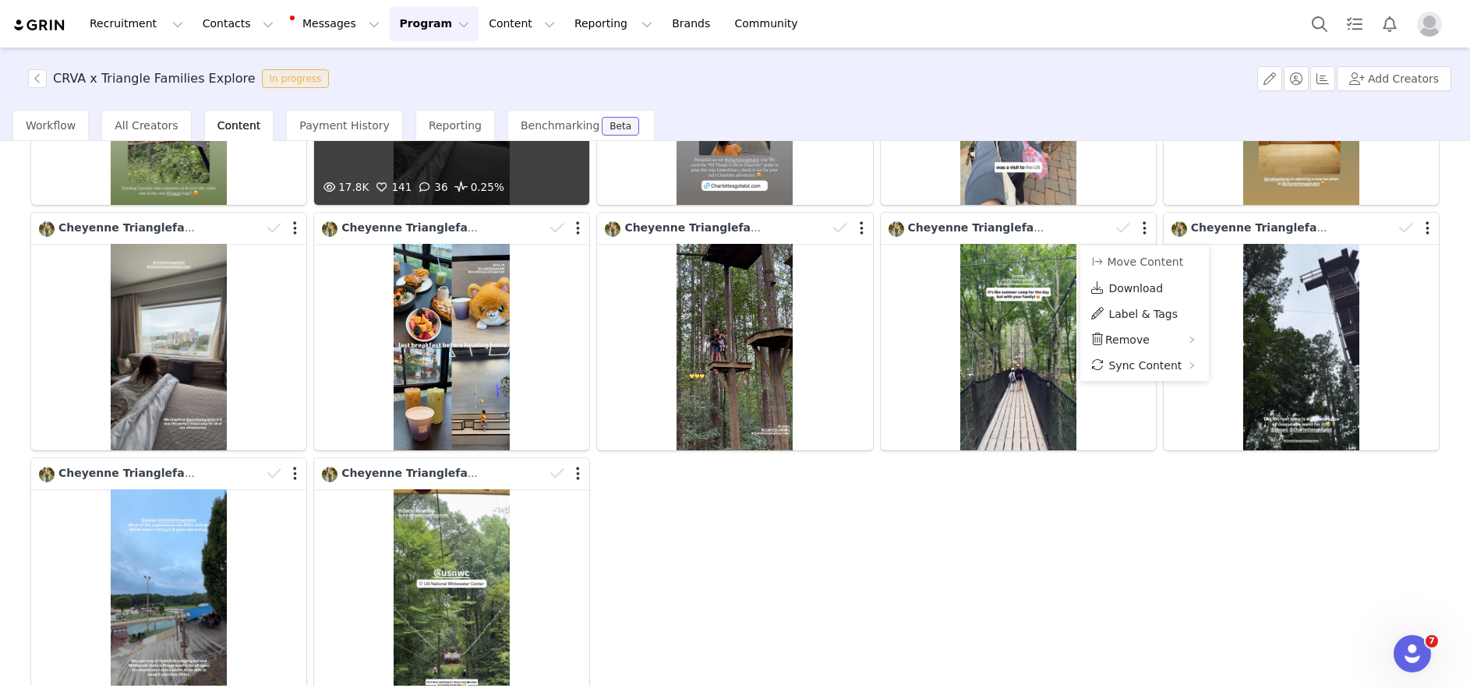
scroll to position [384, 0]
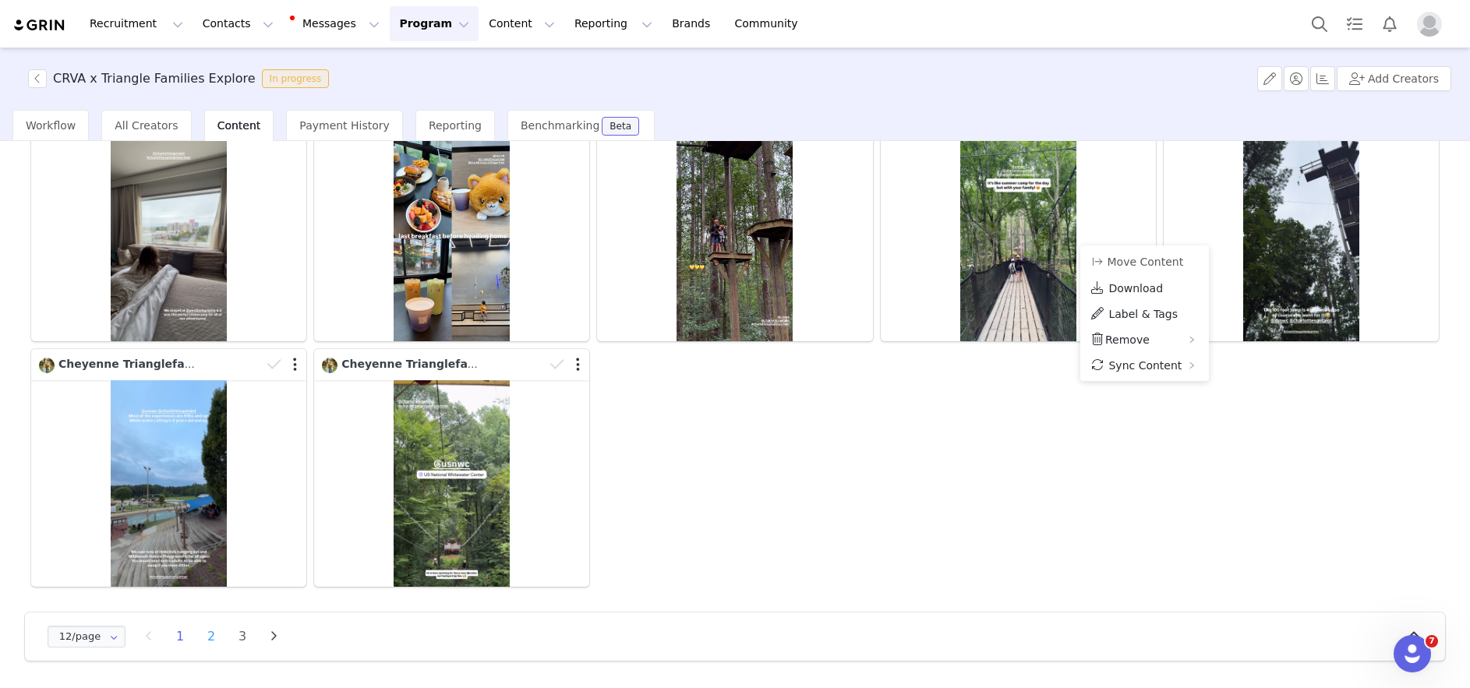
click at [213, 636] on li "2" at bounding box center [211, 637] width 23 height 22
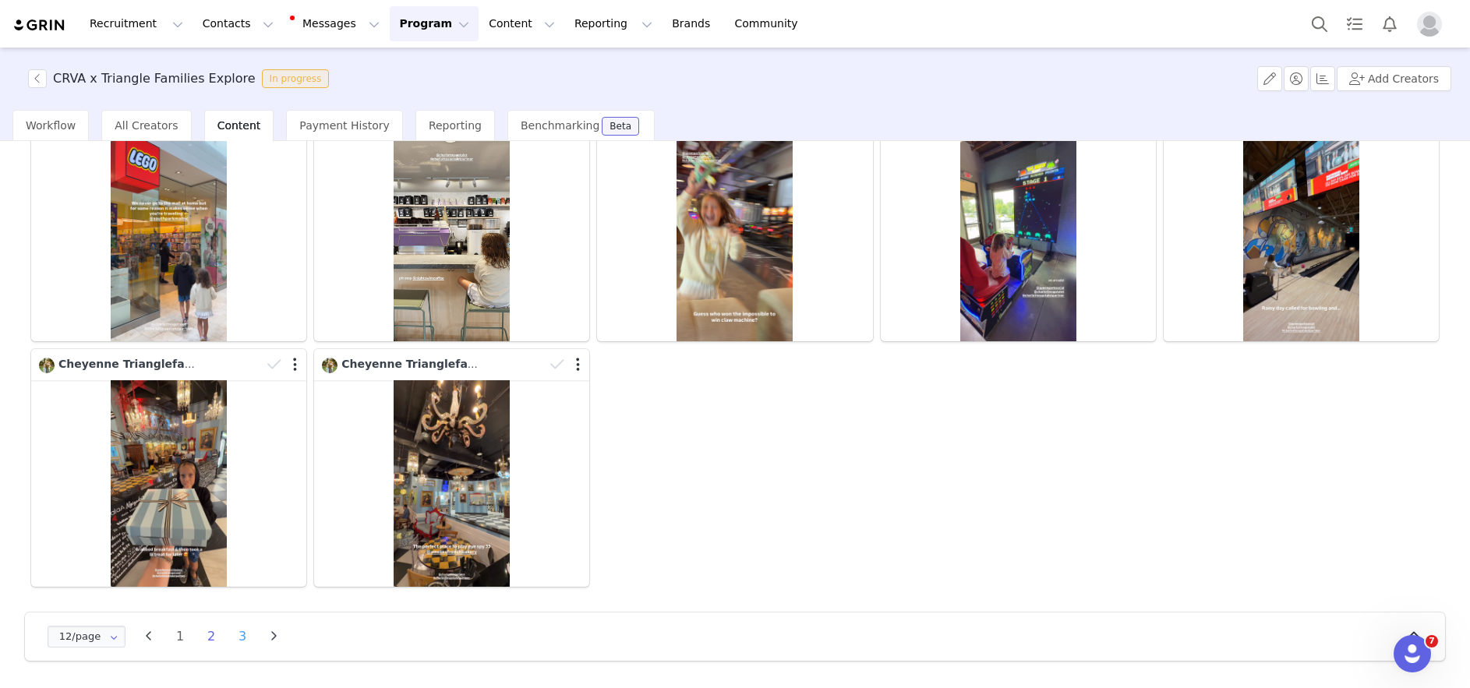
click at [242, 627] on li "3" at bounding box center [242, 637] width 23 height 22
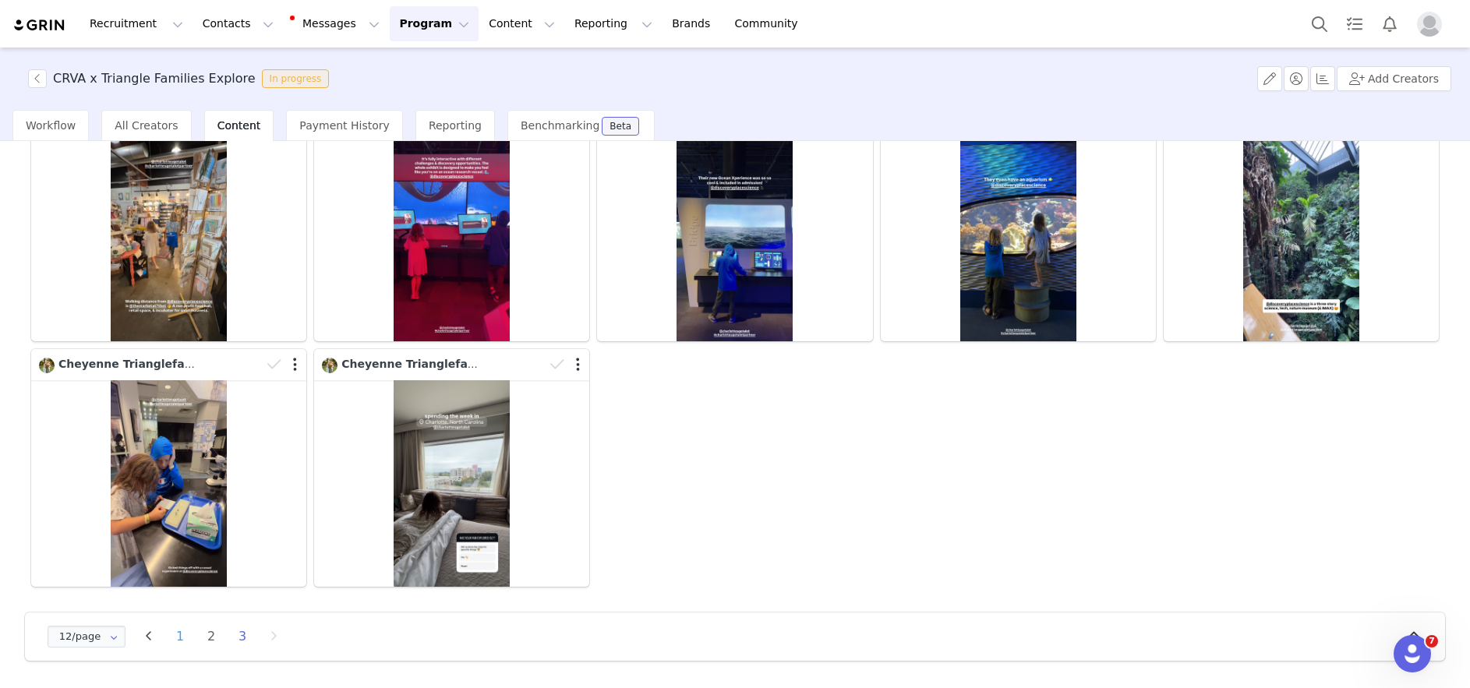
click at [178, 637] on li "1" at bounding box center [179, 637] width 23 height 22
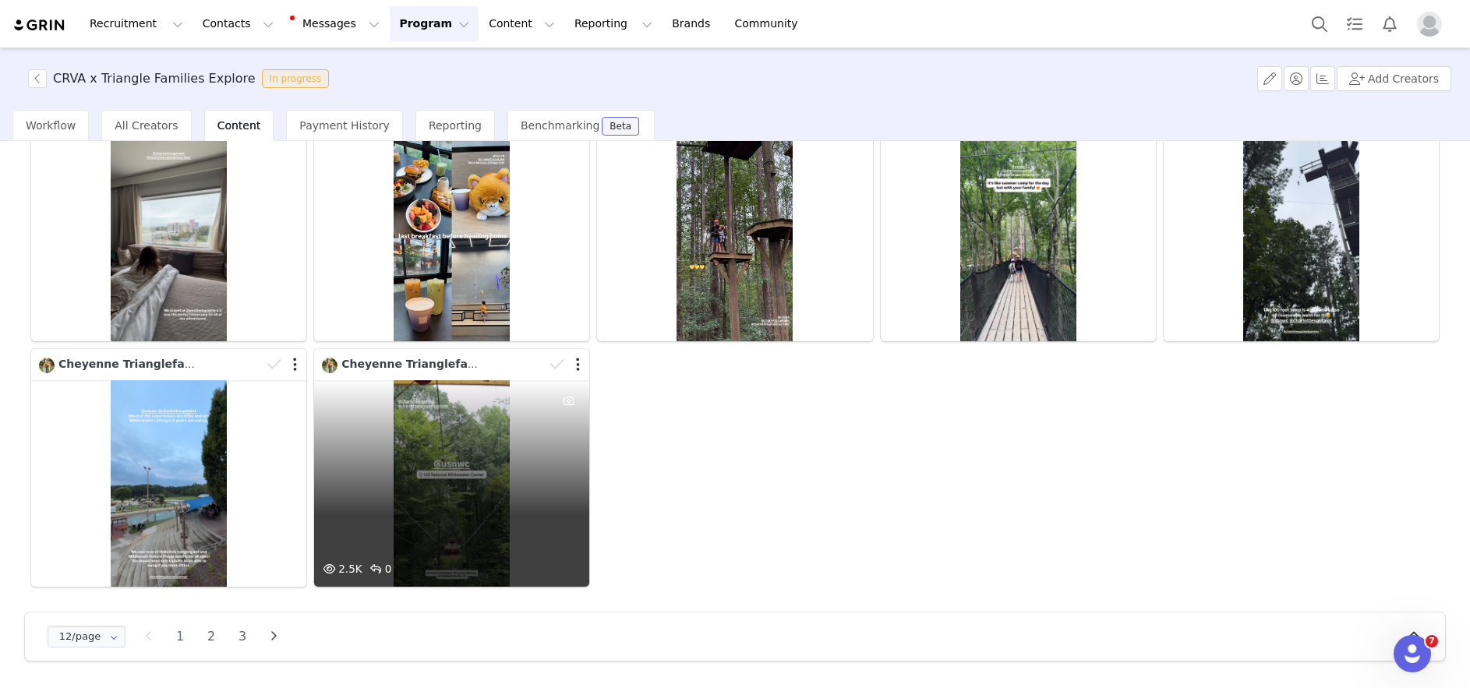
scroll to position [0, 0]
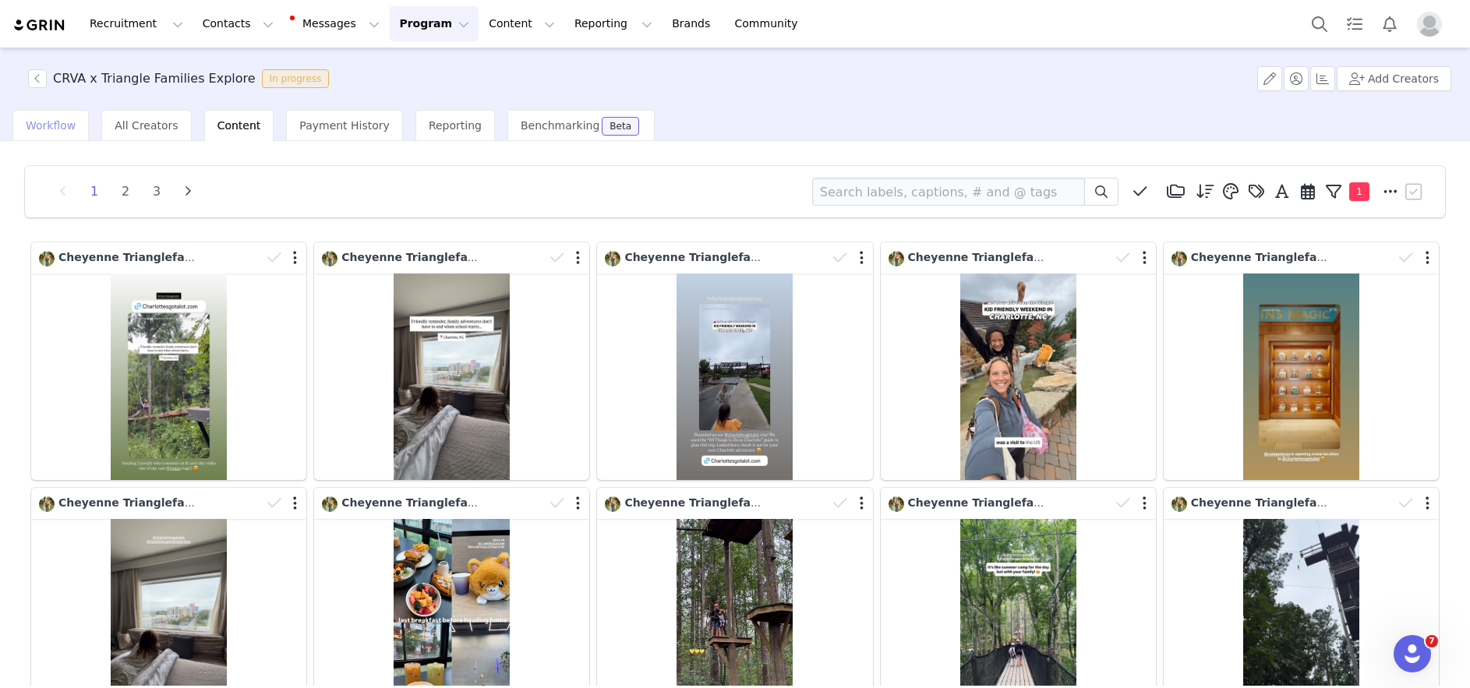
click at [44, 130] on span "Workflow" at bounding box center [51, 125] width 50 height 12
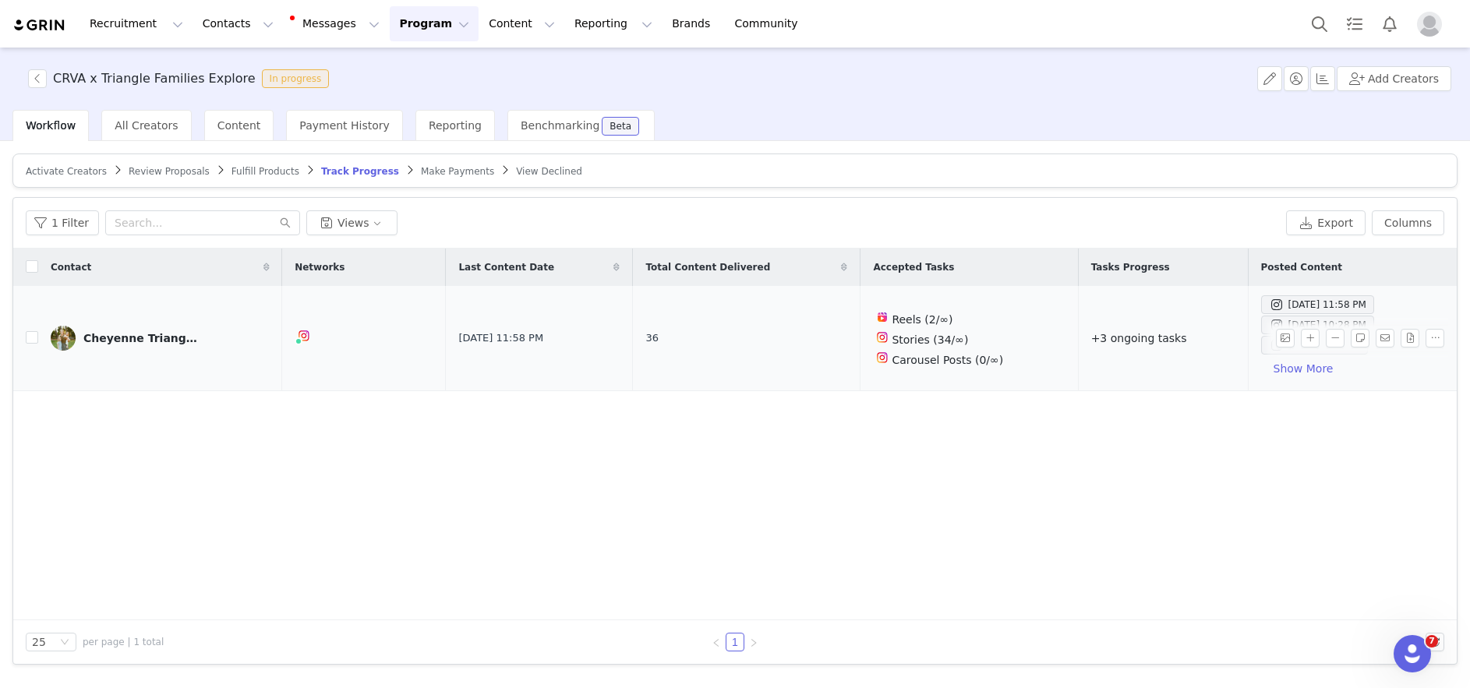
click at [144, 307] on td "Cheyenne Trianglefamiliesexplore" at bounding box center [160, 338] width 244 height 105
click at [132, 327] on link "Cheyenne Trianglefamiliesexplore" at bounding box center [160, 338] width 219 height 25
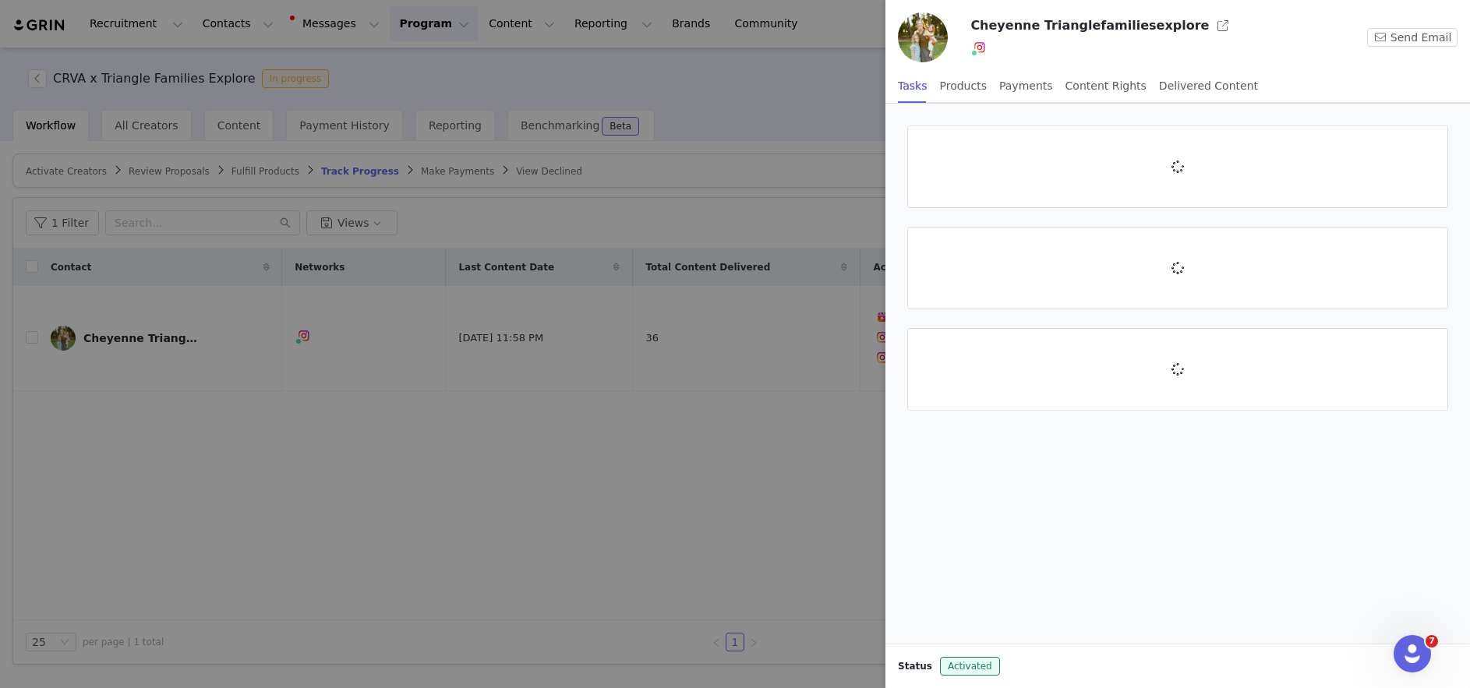
click at [440, 174] on div at bounding box center [735, 344] width 1470 height 688
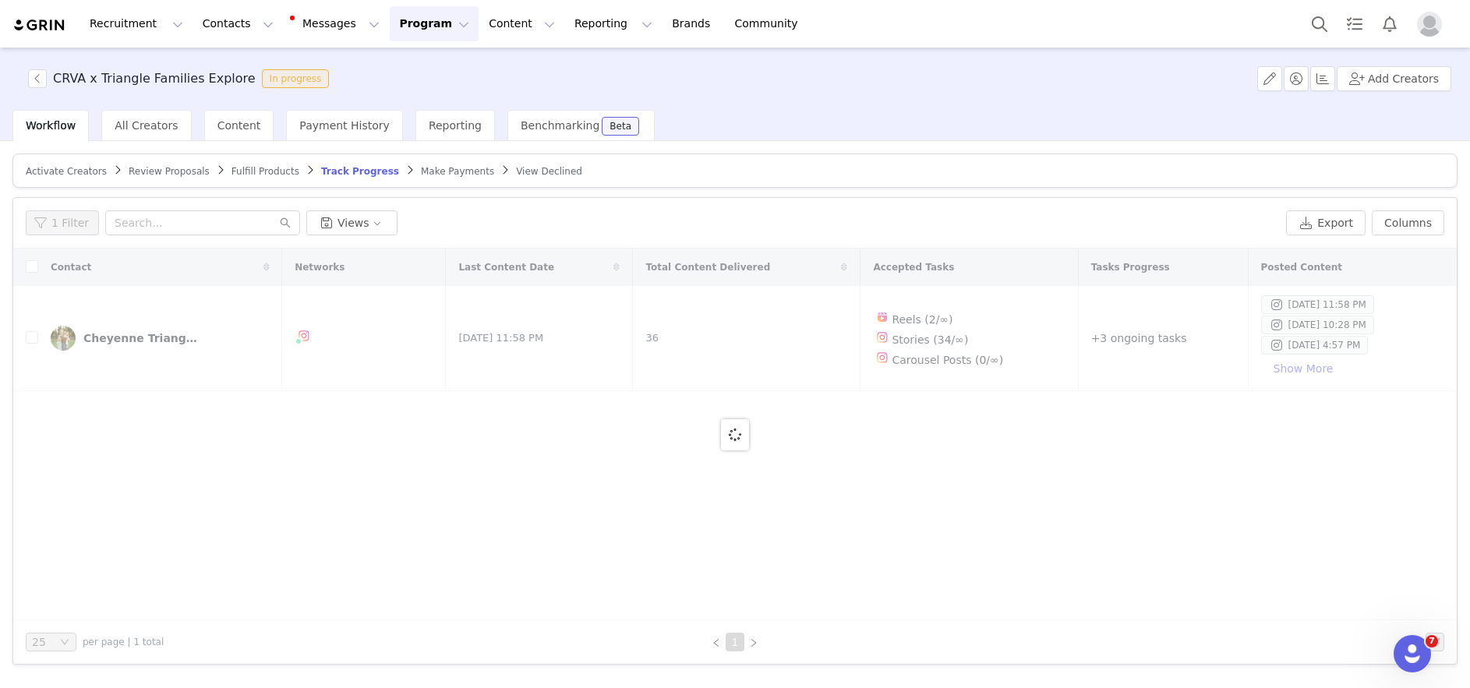
click at [437, 171] on span "Make Payments" at bounding box center [457, 171] width 73 height 11
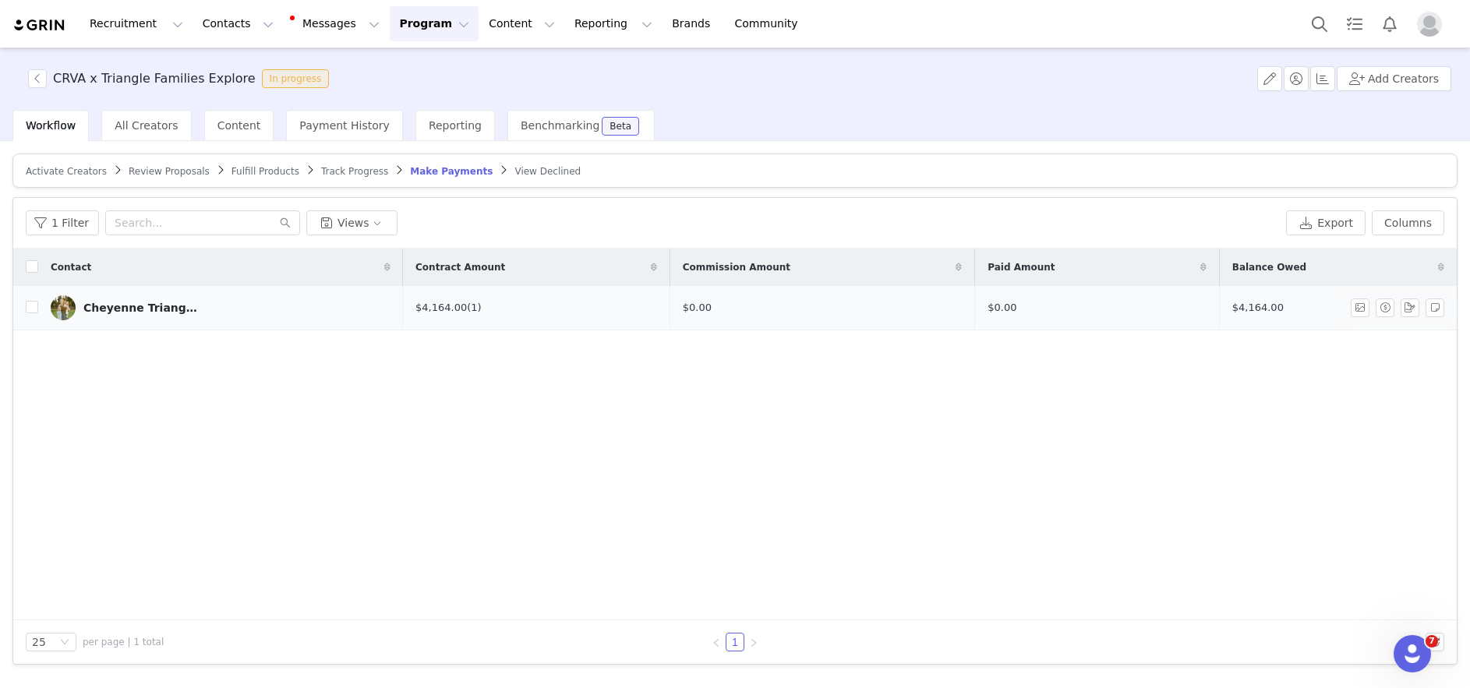
click at [358, 316] on link "Cheyenne Trianglefamiliesexplore" at bounding box center [221, 307] width 340 height 25
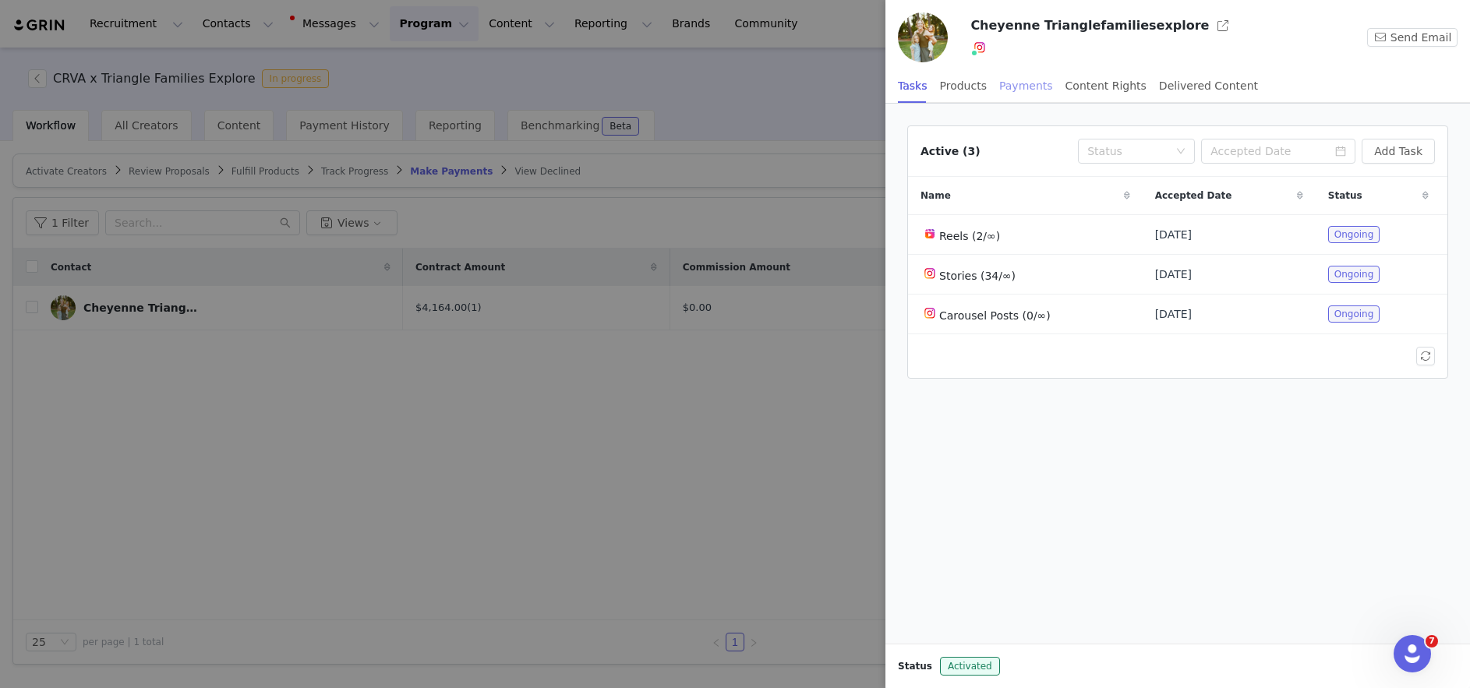
click at [1025, 87] on div "Payments" at bounding box center [1026, 86] width 54 height 35
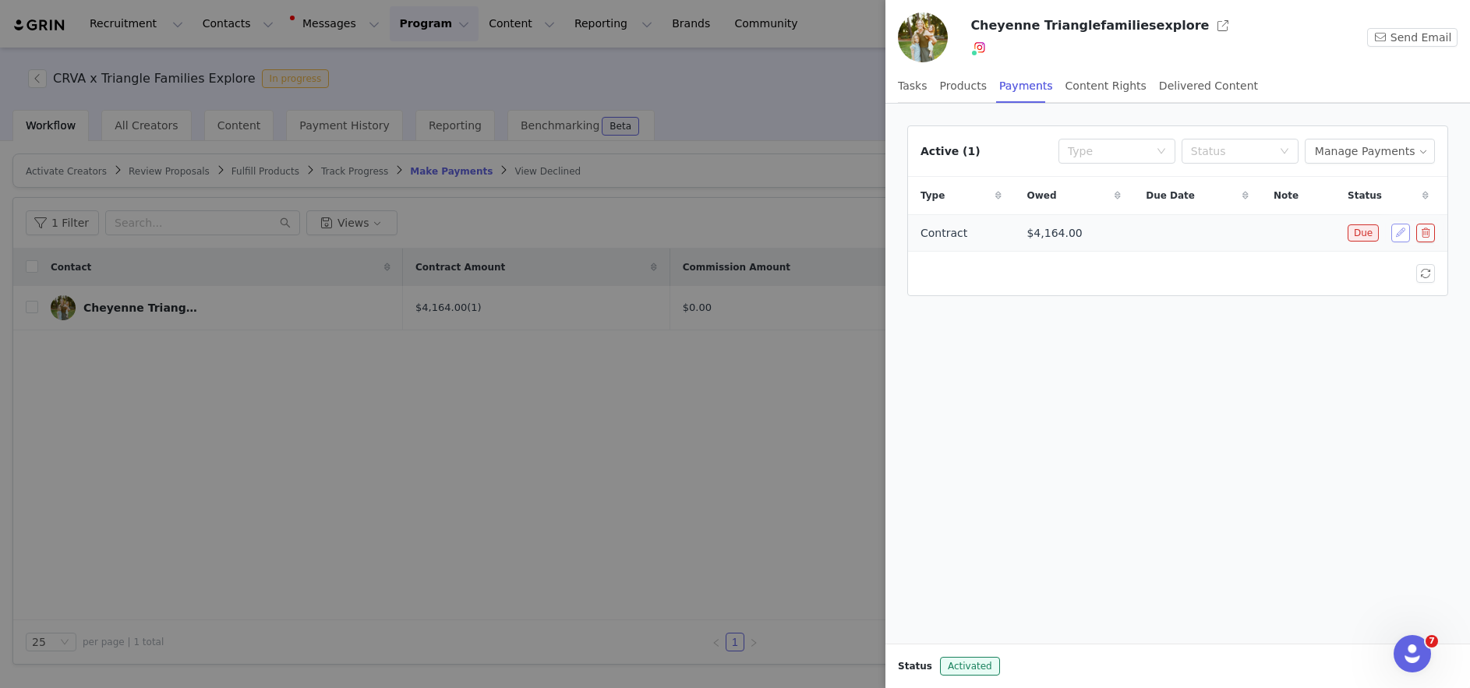
click at [1398, 234] on button "button" at bounding box center [1400, 233] width 19 height 19
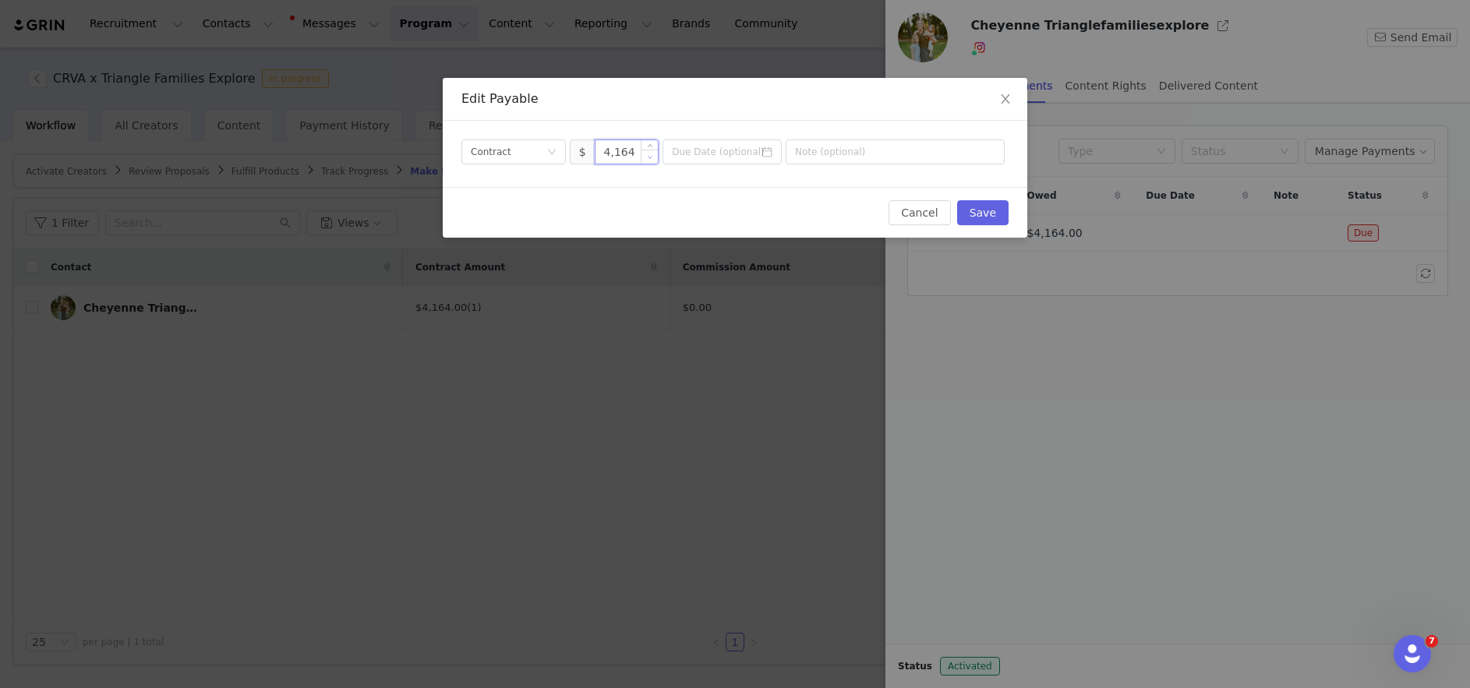
drag, startPoint x: 603, startPoint y: 152, endPoint x: 649, endPoint y: 151, distance: 46.0
click at [650, 151] on div "4,164" at bounding box center [627, 151] width 65 height 25
type input "3,500"
click at [984, 219] on button "Save" at bounding box center [982, 212] width 51 height 25
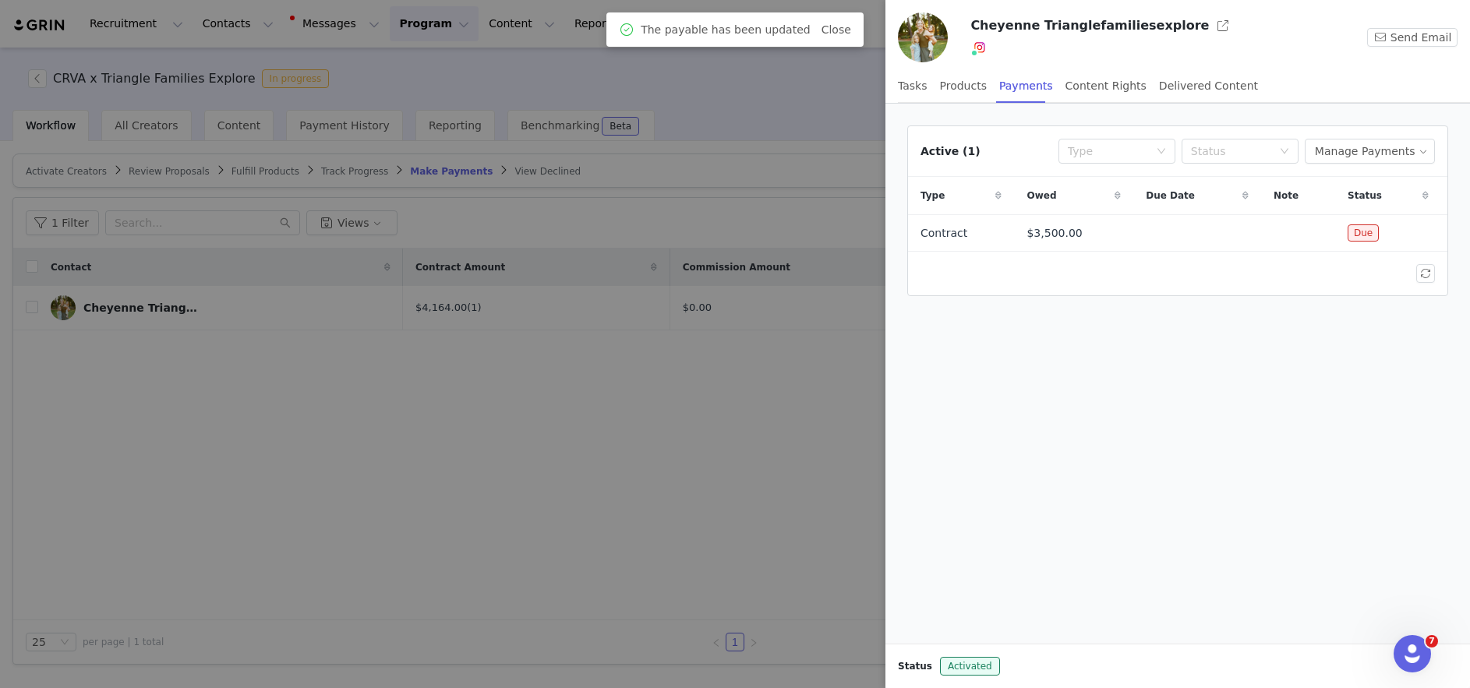
click at [428, 506] on div at bounding box center [735, 344] width 1470 height 688
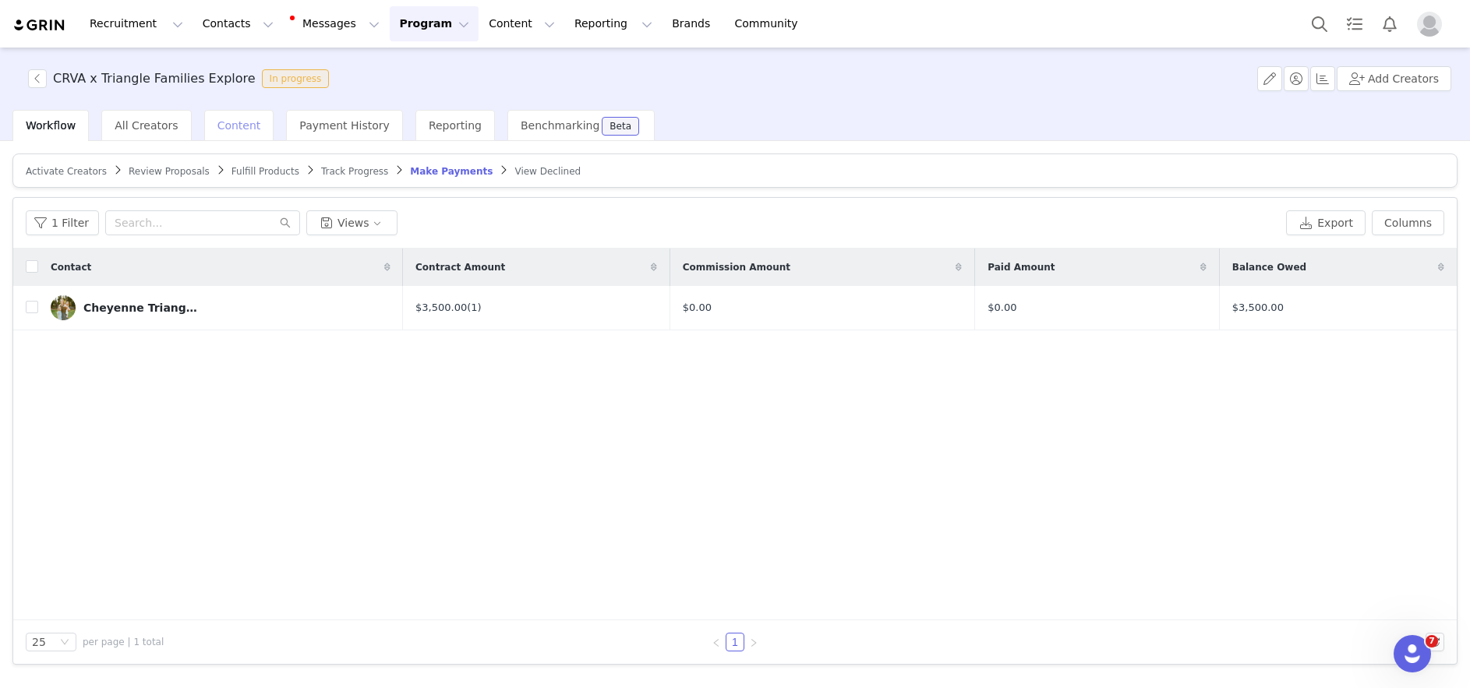
click at [238, 124] on span "Content" at bounding box center [239, 125] width 44 height 12
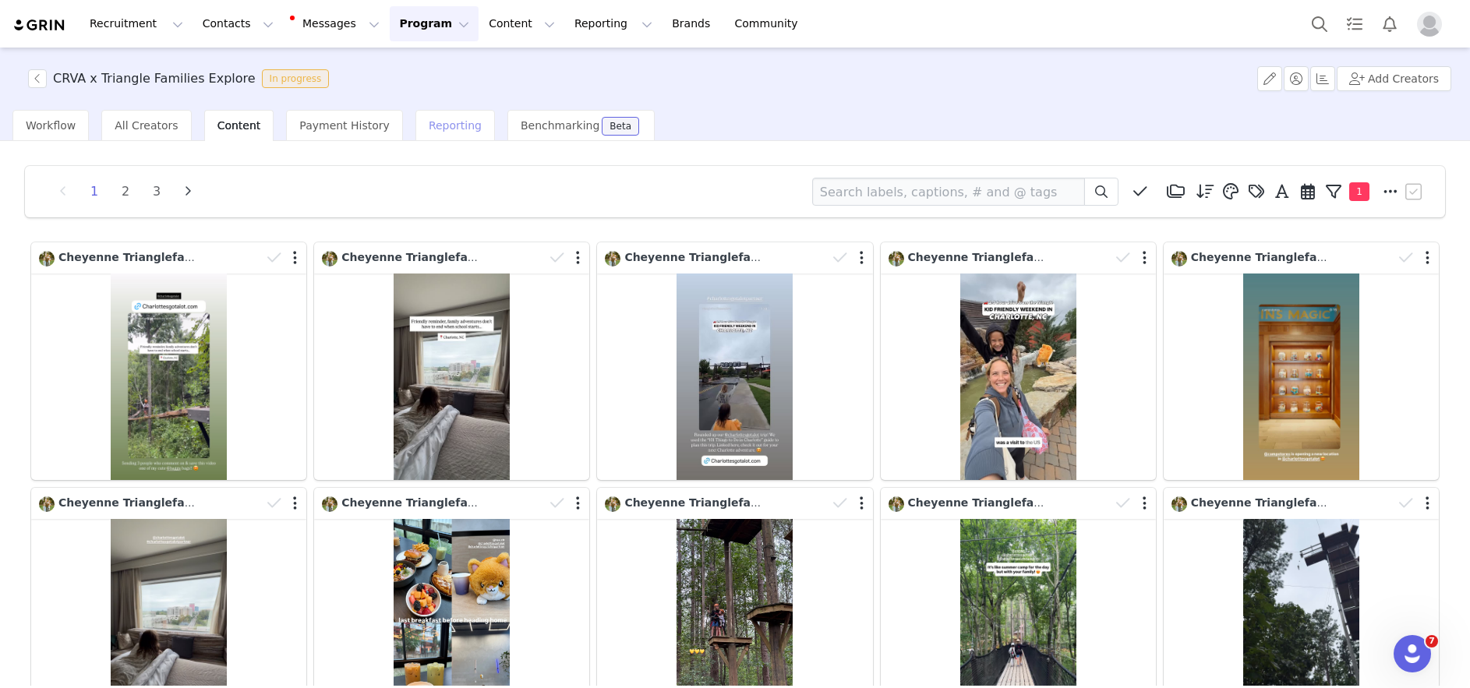
click at [429, 128] on span "Reporting" at bounding box center [455, 125] width 53 height 12
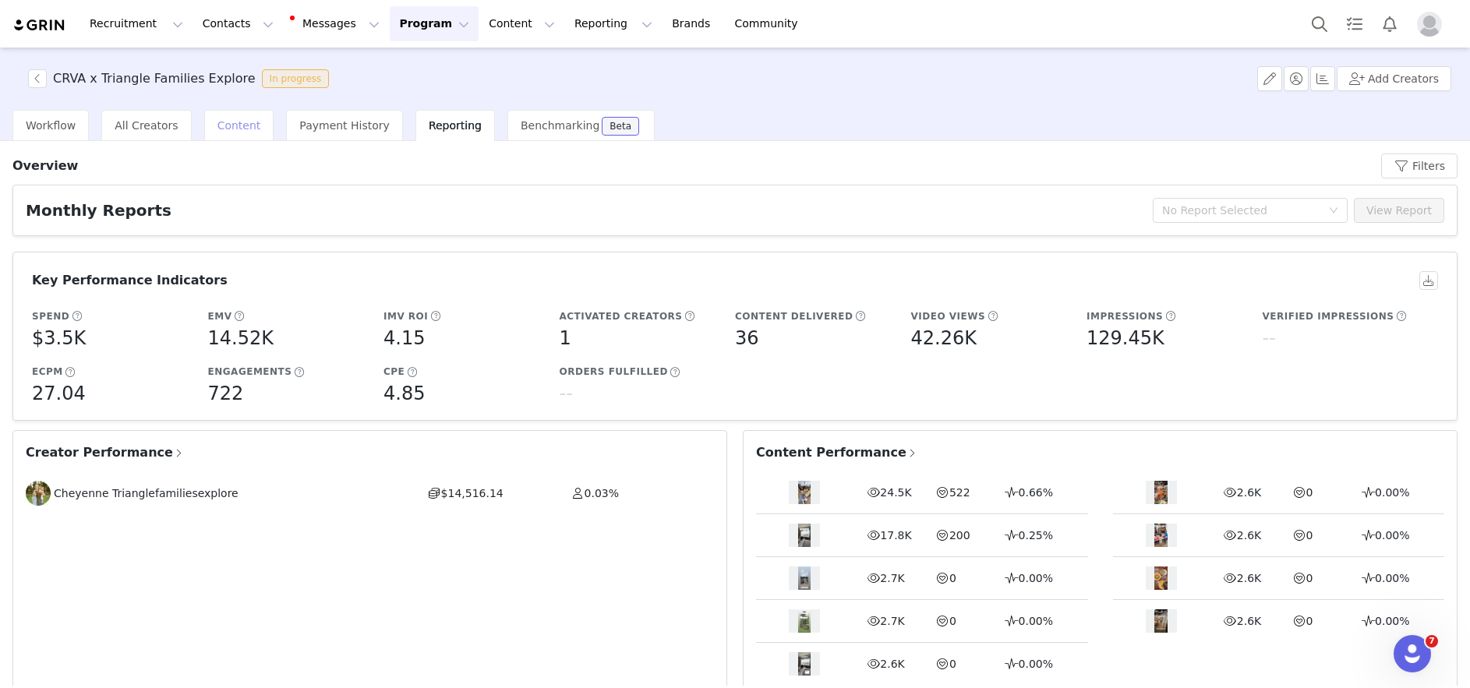
click at [223, 128] on span "Content" at bounding box center [239, 125] width 44 height 12
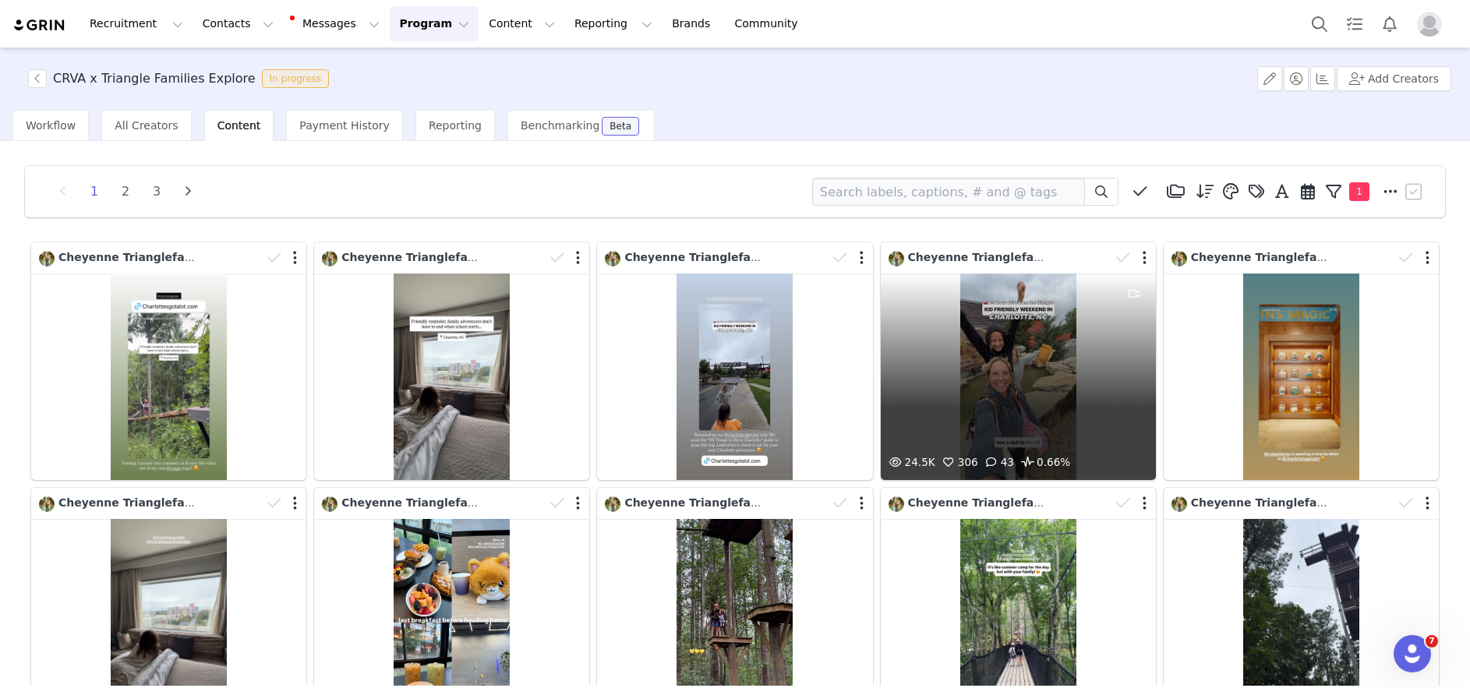
click at [1017, 307] on div "24.5K 306 43 0.66%" at bounding box center [1018, 377] width 275 height 207
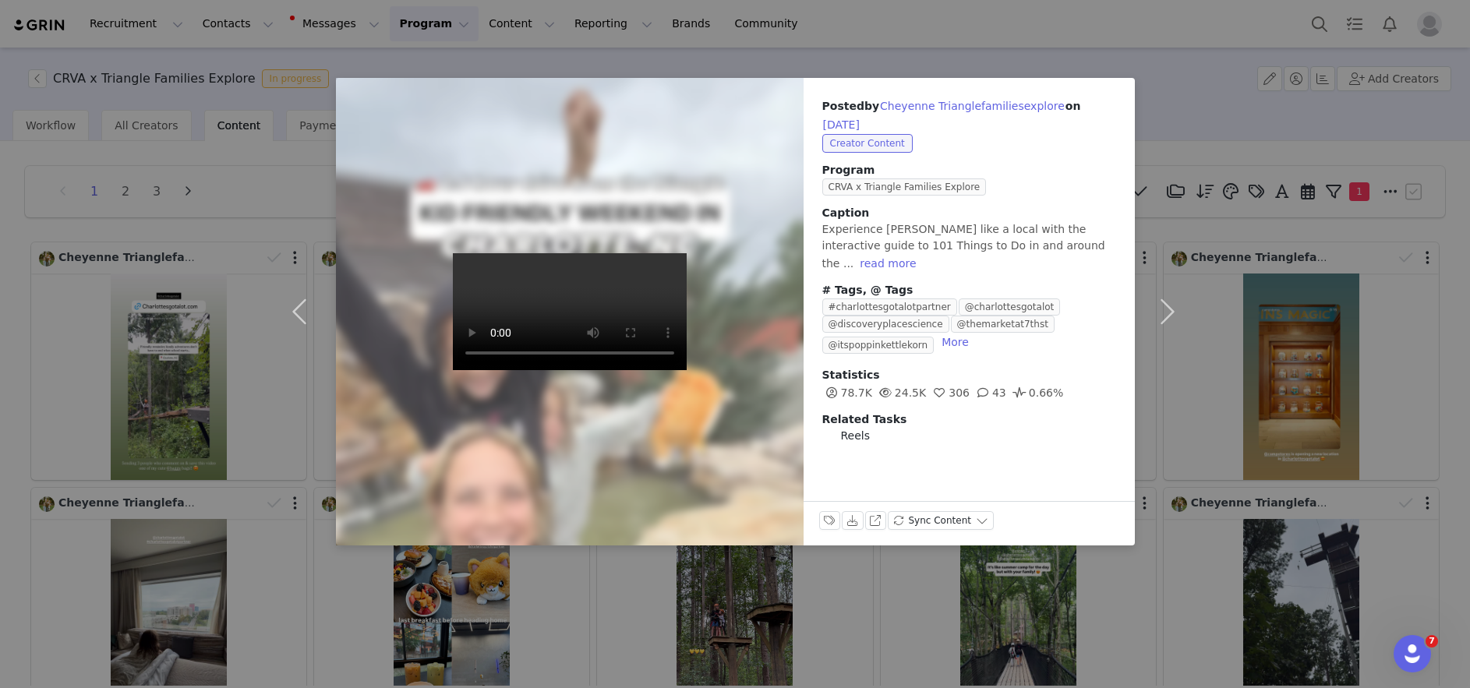
click at [725, 578] on div "Posted by Cheyenne Trianglefamiliesexplore on [DATE] Creator Content Program CR…" at bounding box center [735, 344] width 1470 height 688
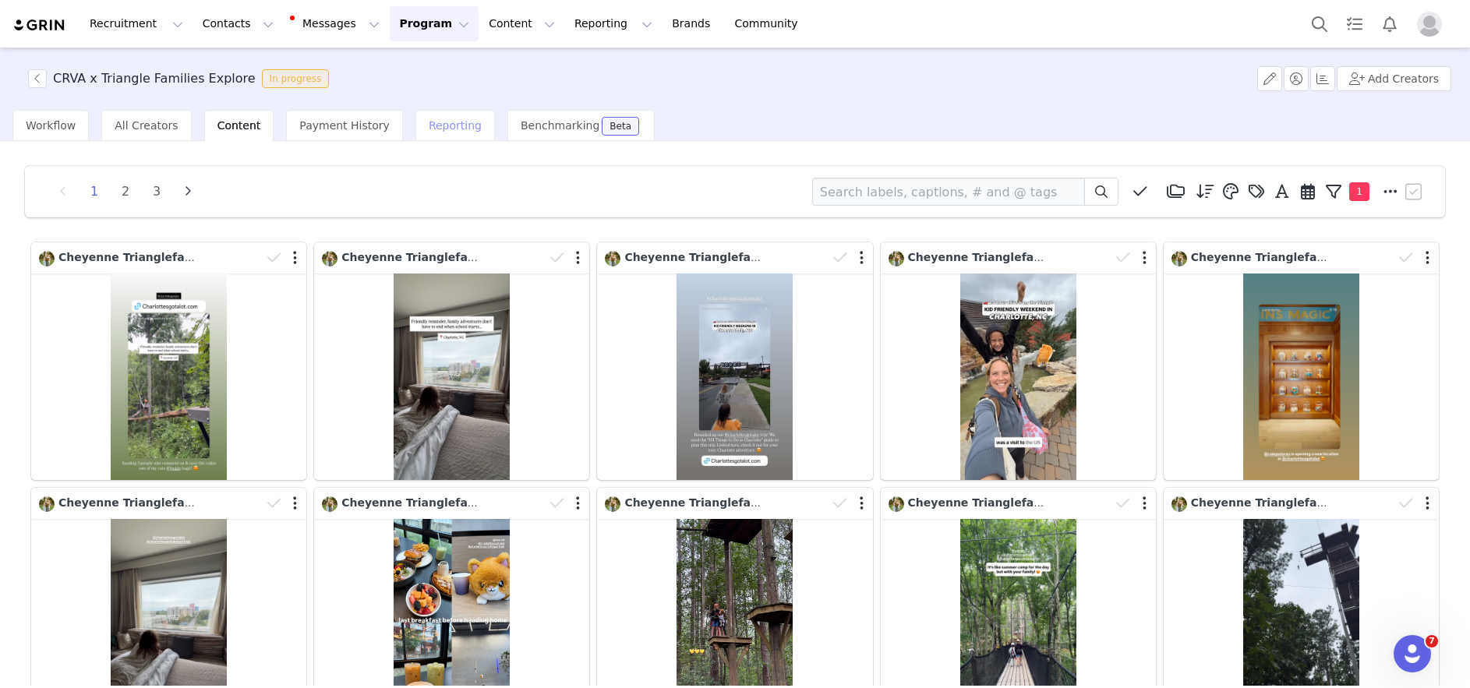
click at [415, 133] on div "Reporting" at bounding box center [454, 125] width 79 height 31
